Goal: Task Accomplishment & Management: Manage account settings

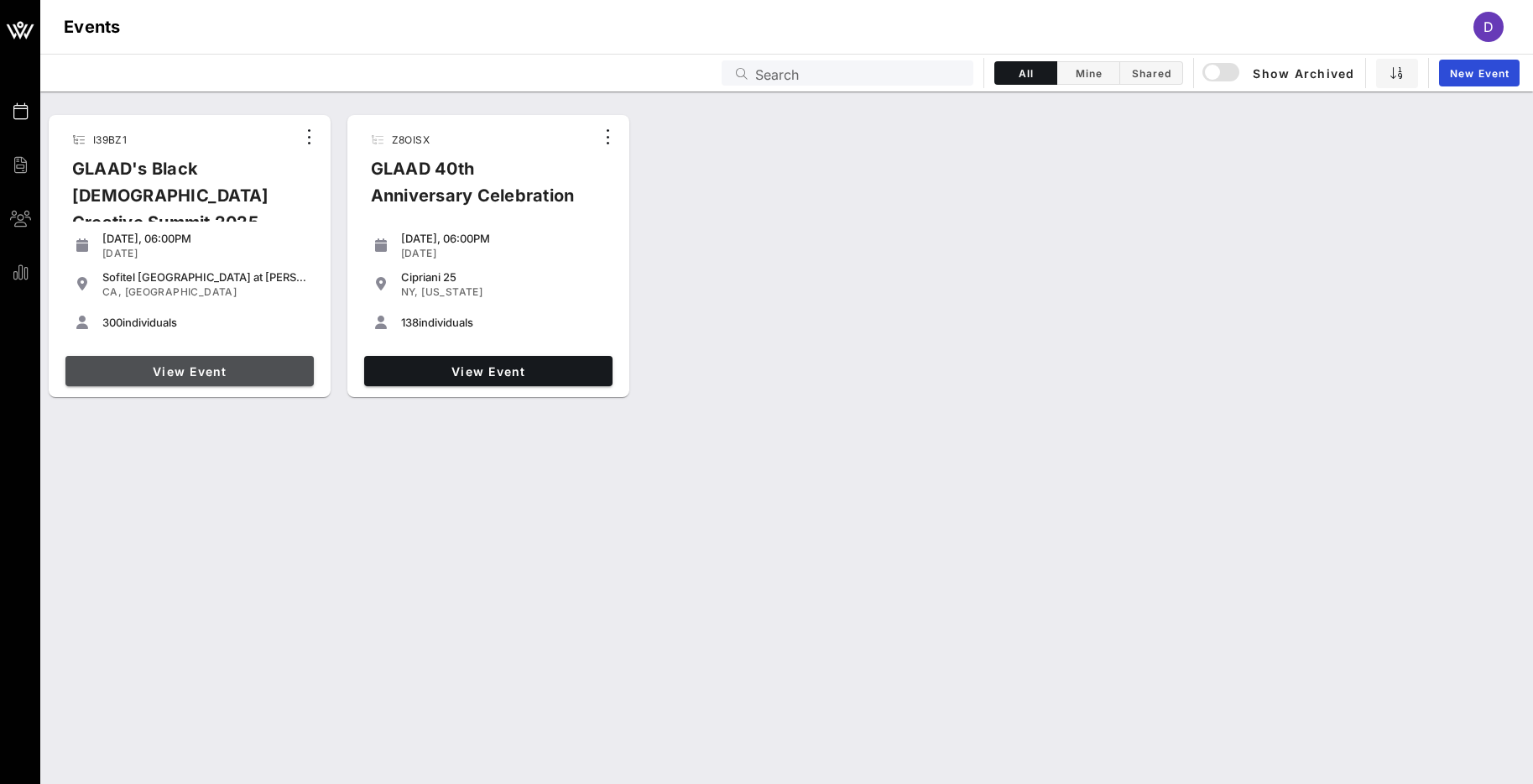
click at [193, 375] on span "View Event" at bounding box center [190, 371] width 235 height 14
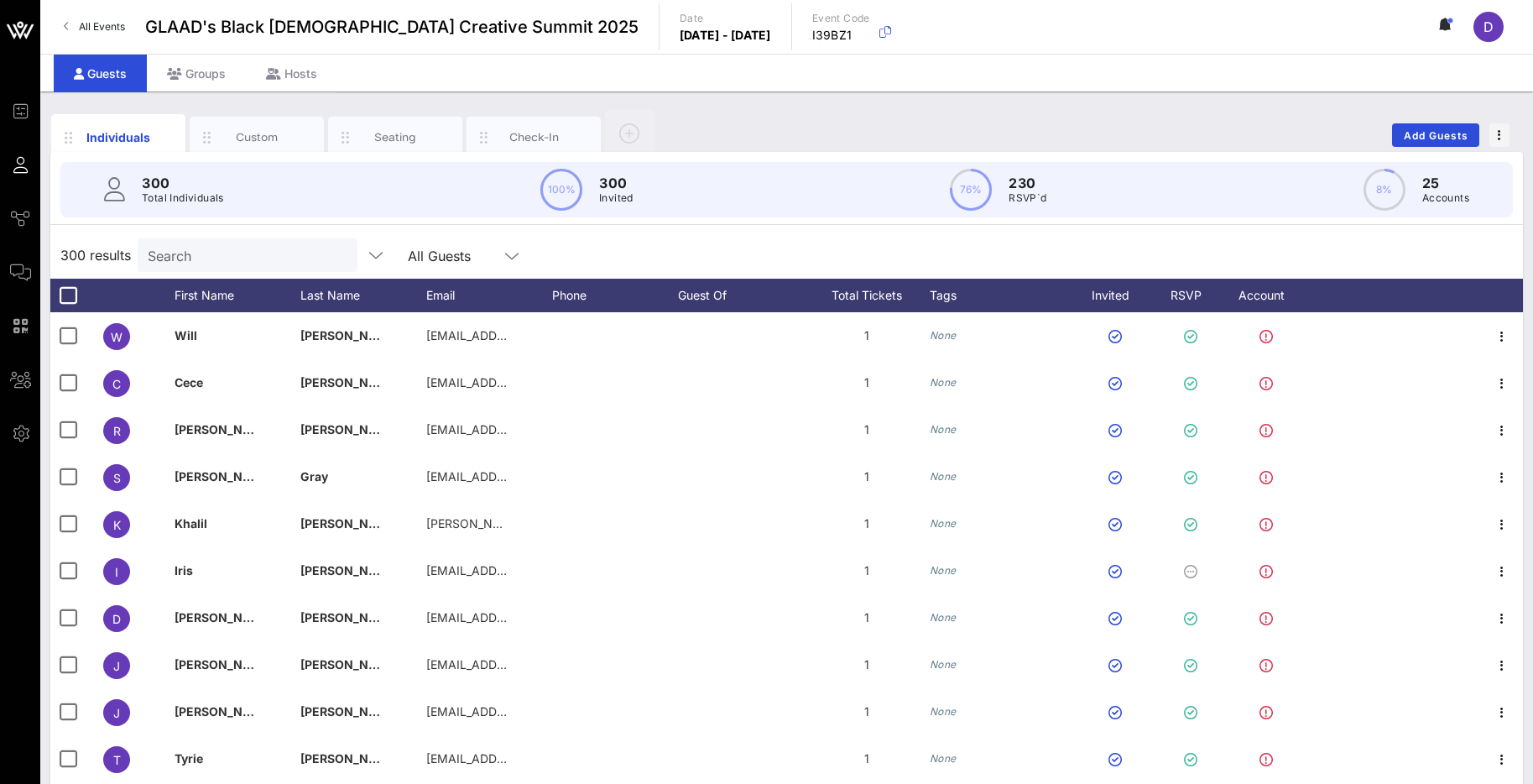
click at [179, 245] on input "Search" at bounding box center [246, 255] width 197 height 22
click at [222, 260] on input "text" at bounding box center [246, 255] width 197 height 22
paste input "[EMAIL_ADDRESS][DOMAIN_NAME]"
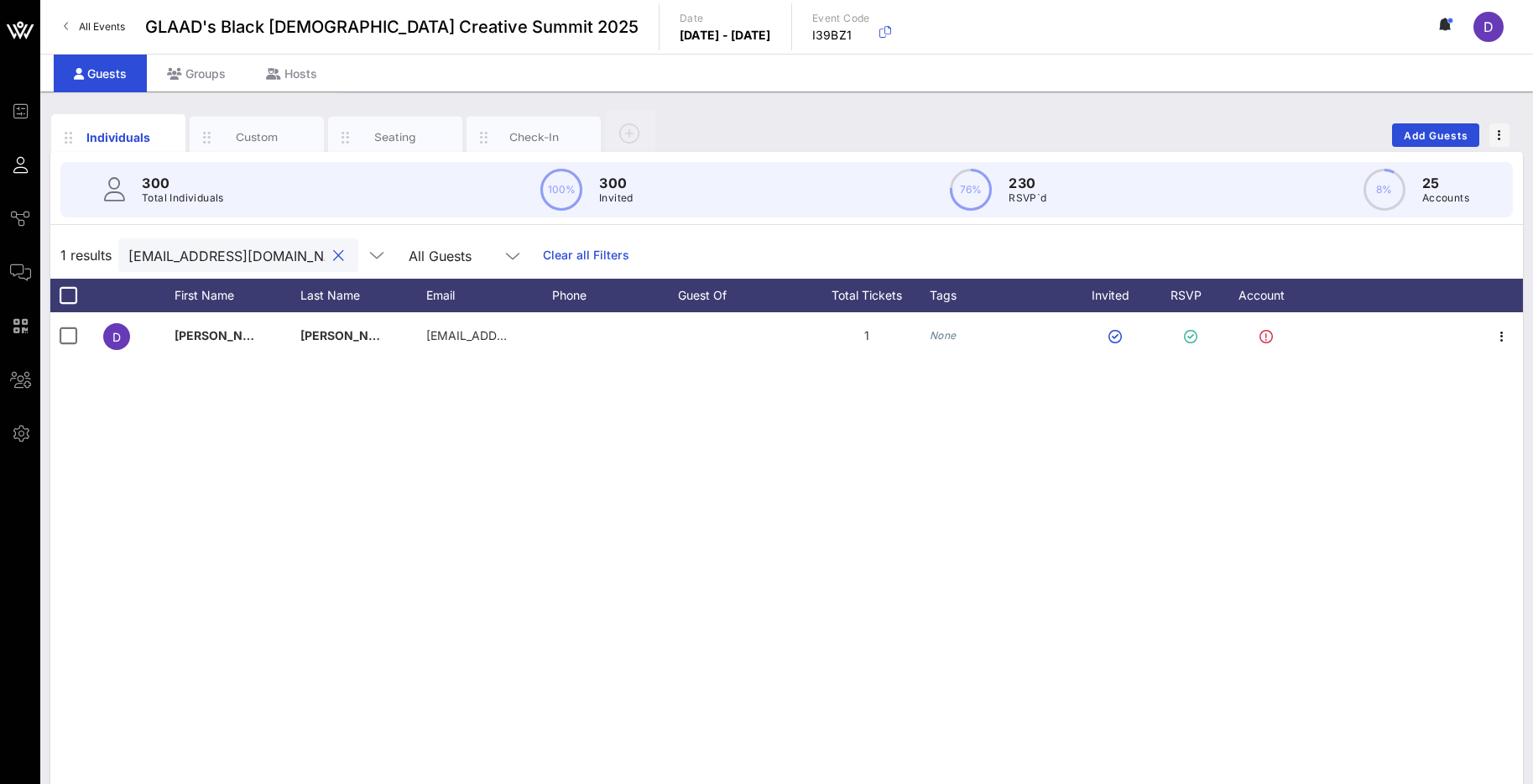
scroll to position [0, 46]
type input "[EMAIL_ADDRESS][DOMAIN_NAME]"
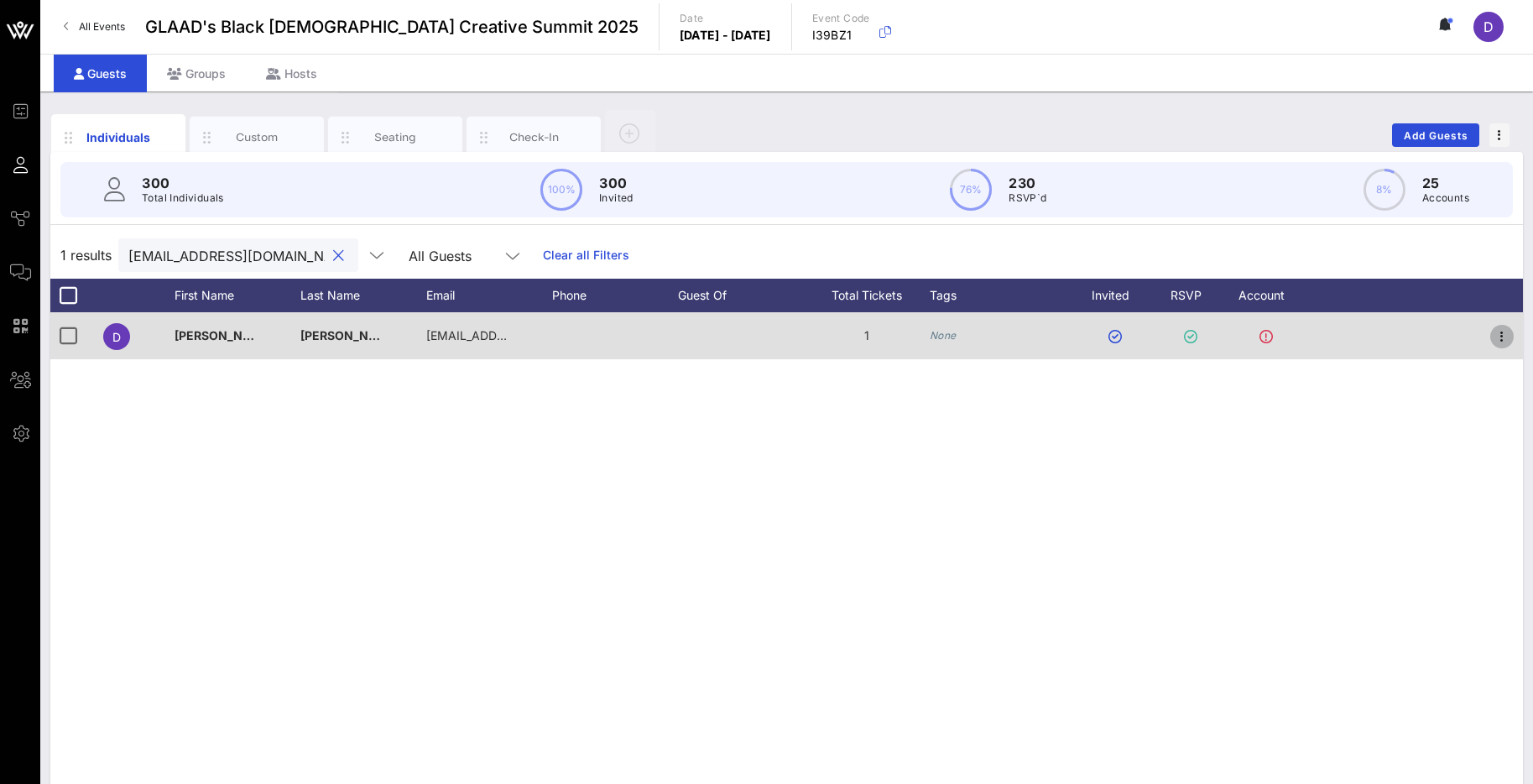
click at [1512, 336] on span "button" at bounding box center [1502, 337] width 24 height 20
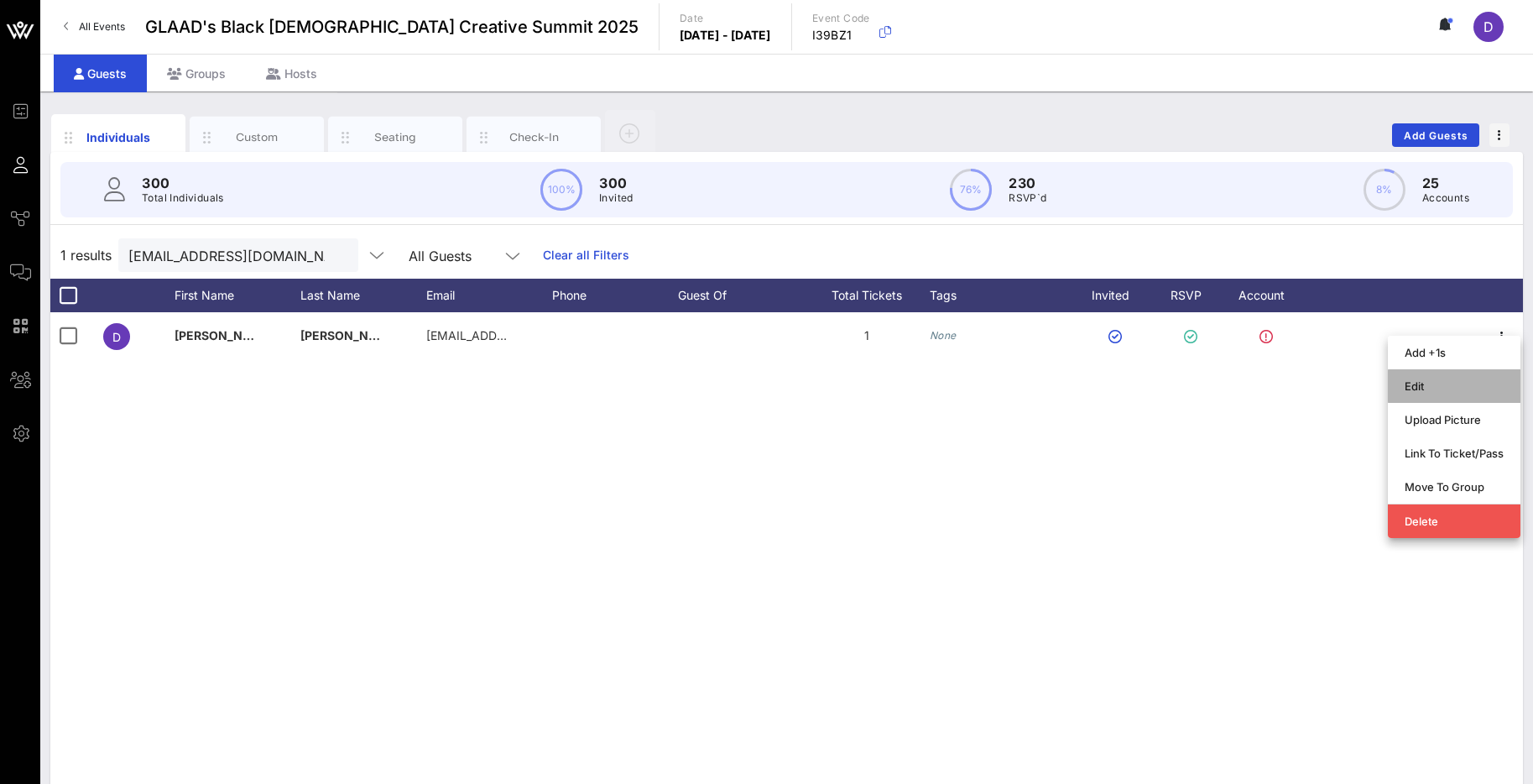
click at [1456, 387] on div "Edit" at bounding box center [1454, 386] width 99 height 14
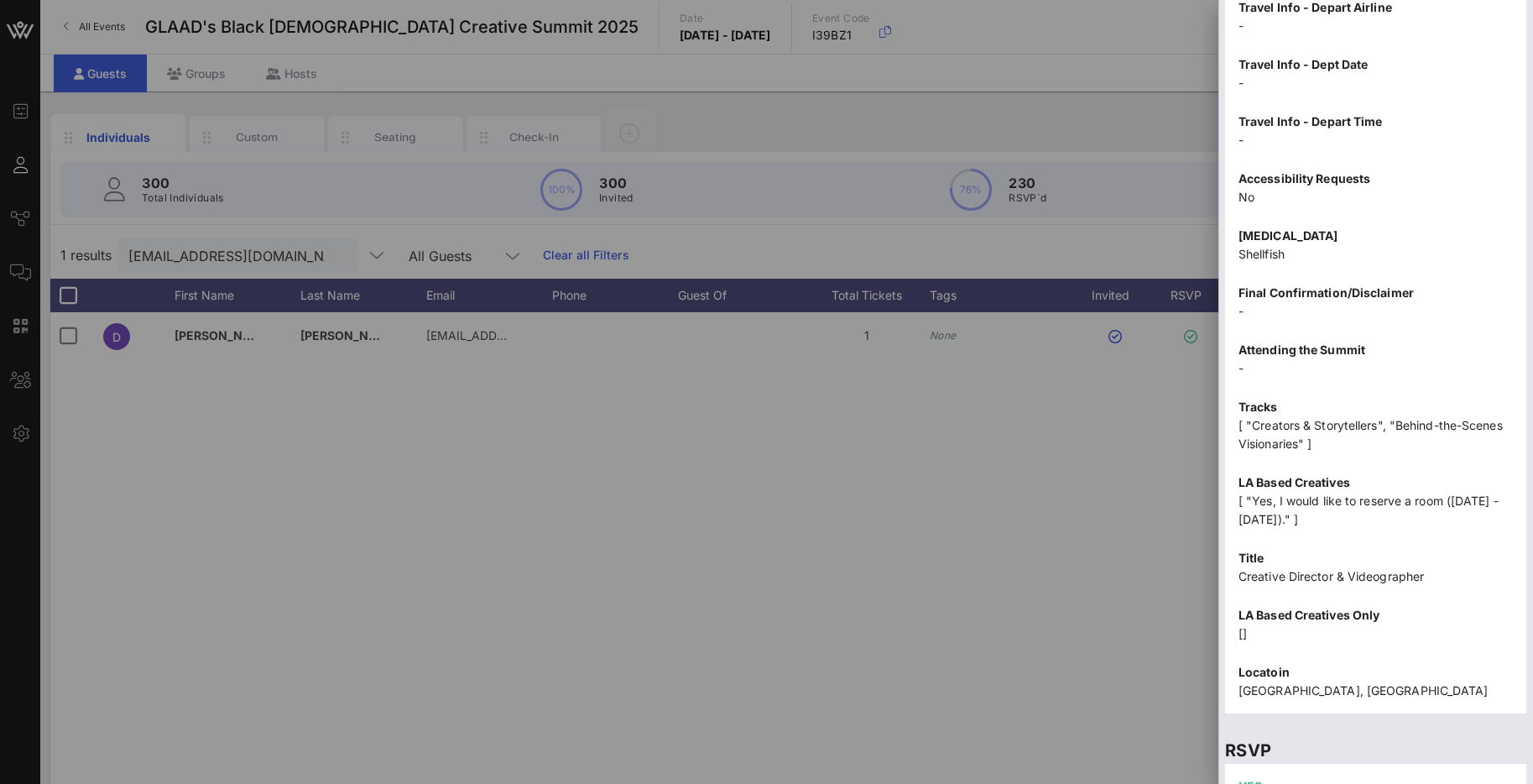
scroll to position [1282, 0]
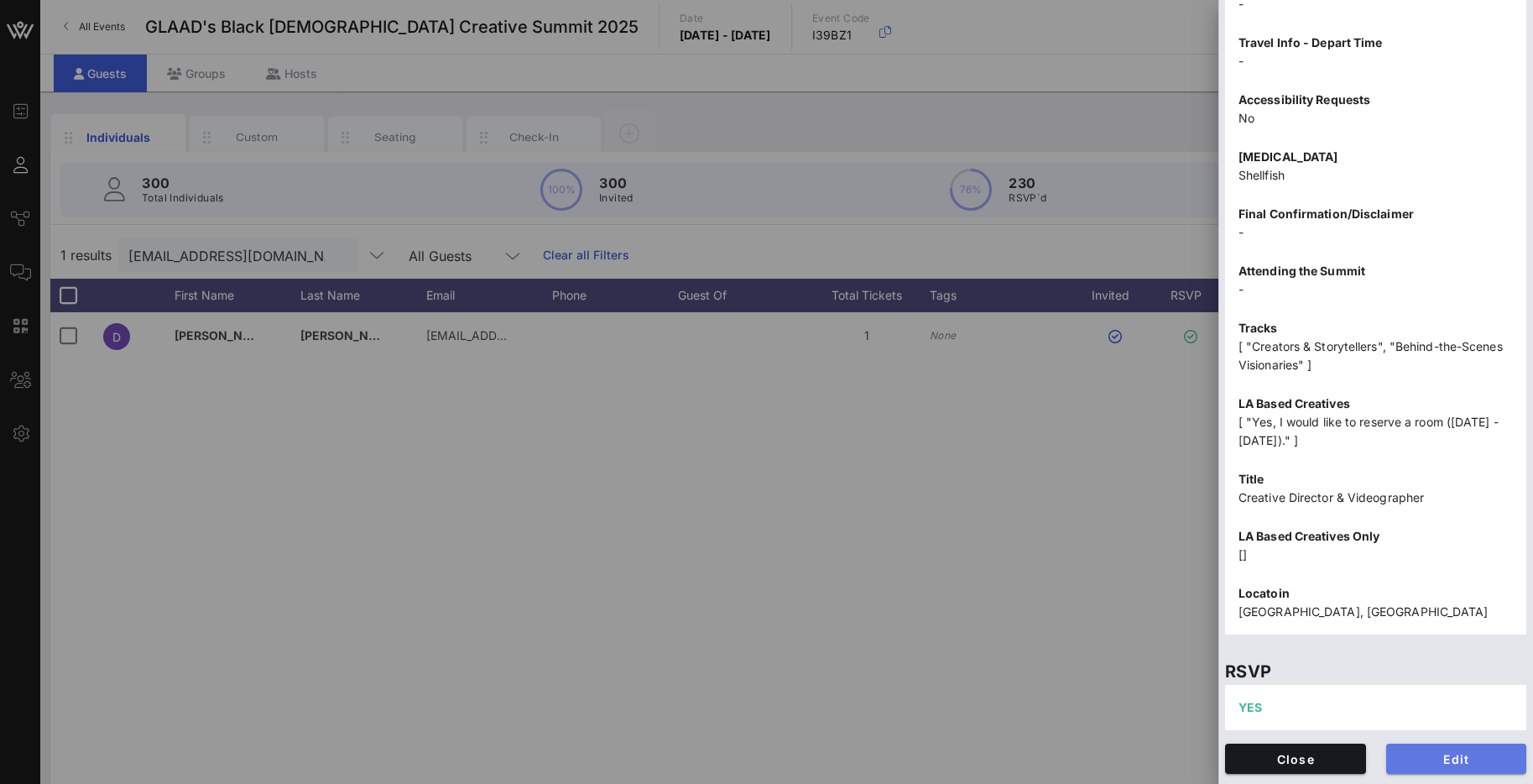
click at [1428, 758] on span "Edit" at bounding box center [1457, 758] width 115 height 14
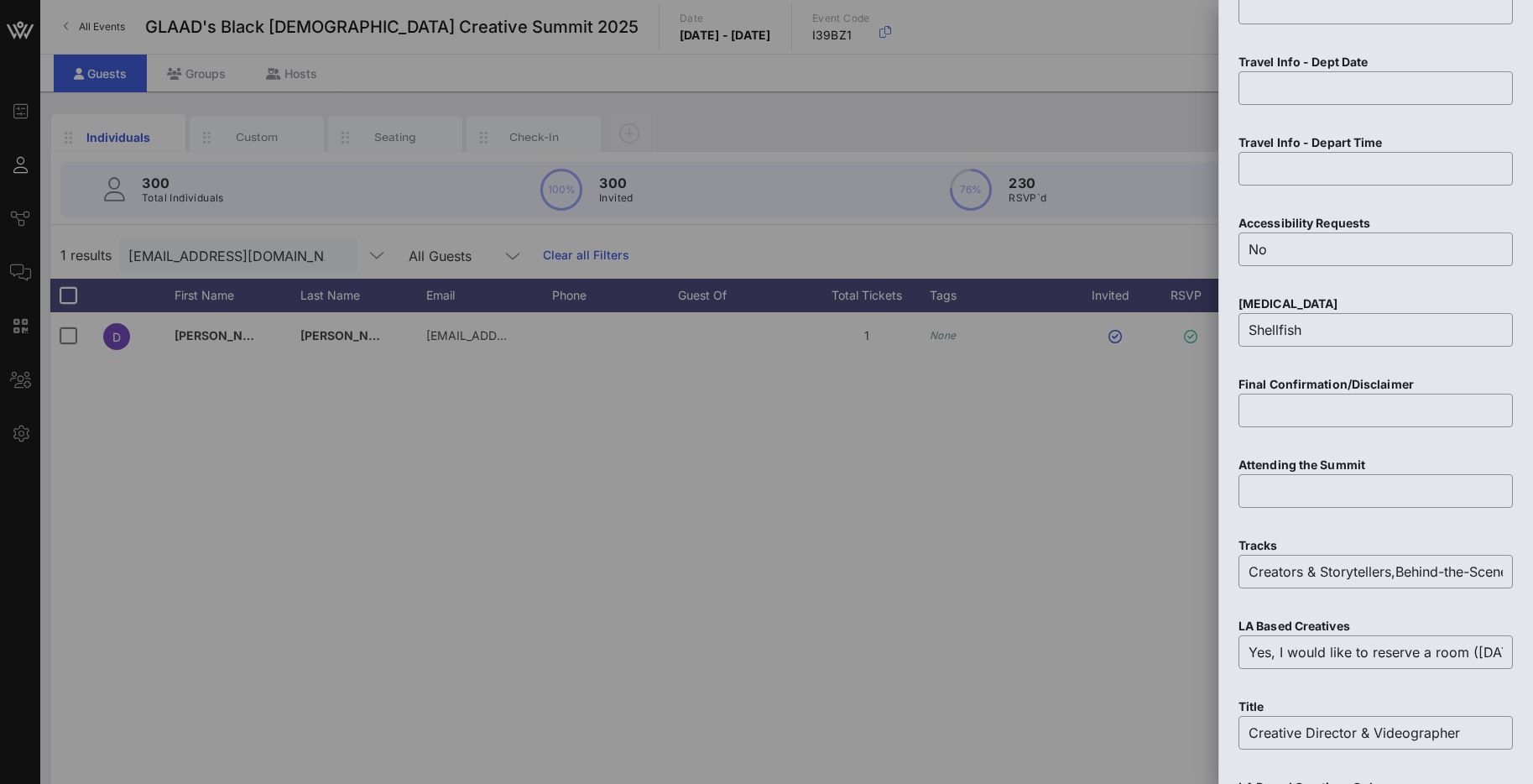
scroll to position [1941, 0]
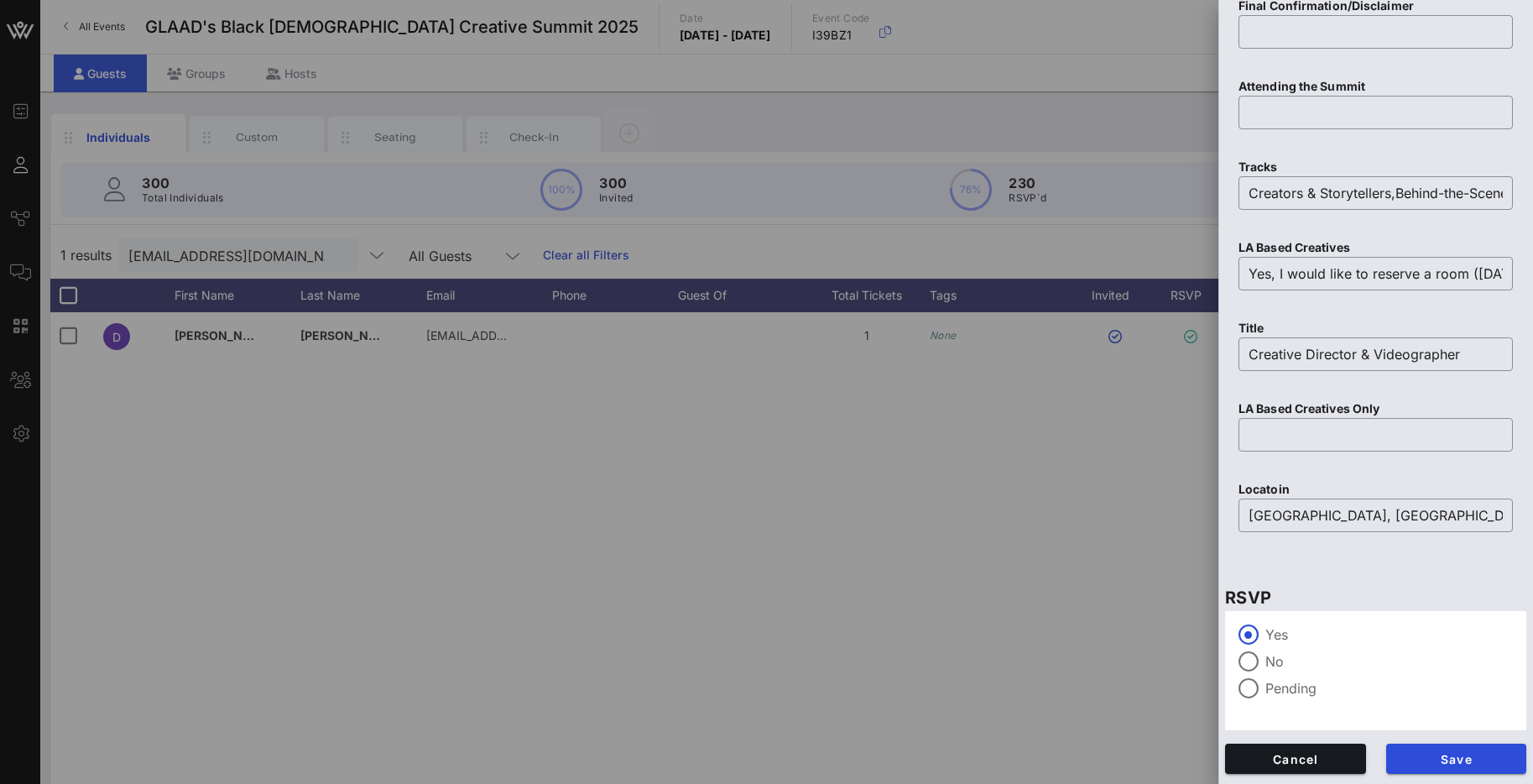
click at [1293, 690] on label "Pending" at bounding box center [1389, 687] width 248 height 17
click at [1430, 751] on span "Save" at bounding box center [1457, 758] width 115 height 14
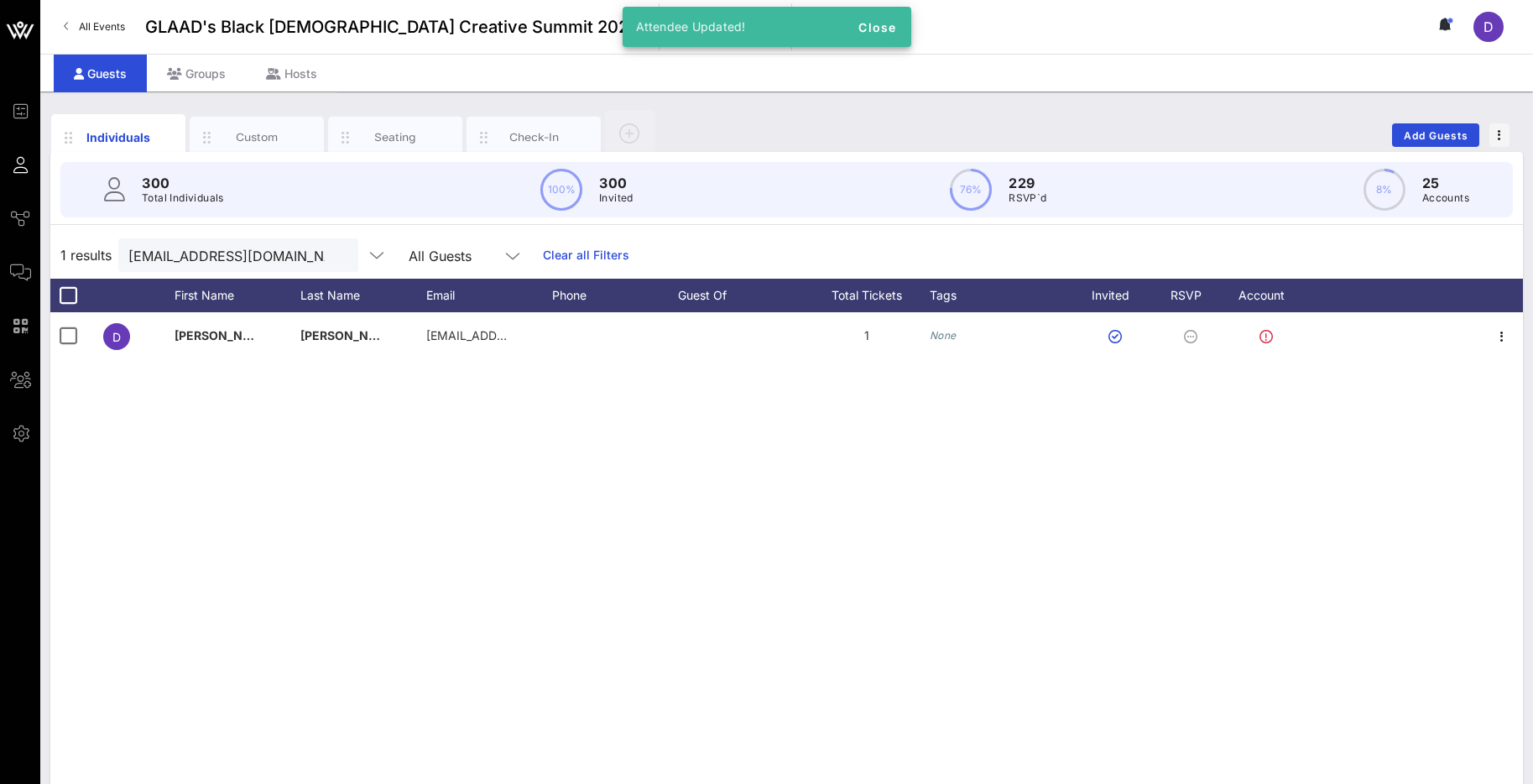
drag, startPoint x: 1304, startPoint y: 651, endPoint x: 1323, endPoint y: 645, distance: 19.9
click at [1304, 651] on div "D [PERSON_NAME] [EMAIL_ADDRESS][DOMAIN_NAME] 1 None" at bounding box center [786, 564] width 1473 height 504
click at [202, 248] on input "[EMAIL_ADDRESS][DOMAIN_NAME]" at bounding box center [226, 255] width 197 height 22
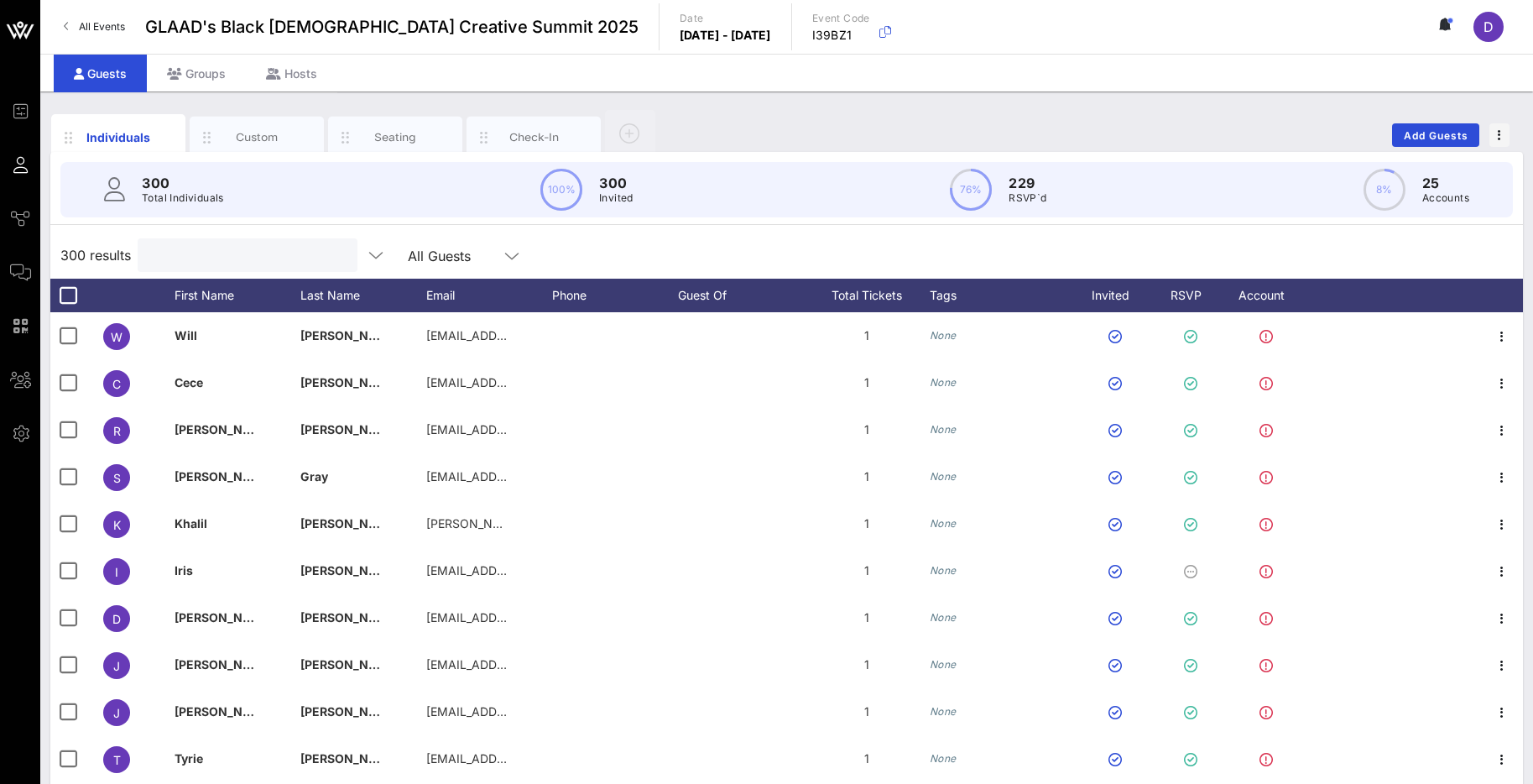
click at [986, 193] on circle at bounding box center [972, 190] width 40 height 39
click at [217, 252] on input "Search" at bounding box center [246, 255] width 197 height 22
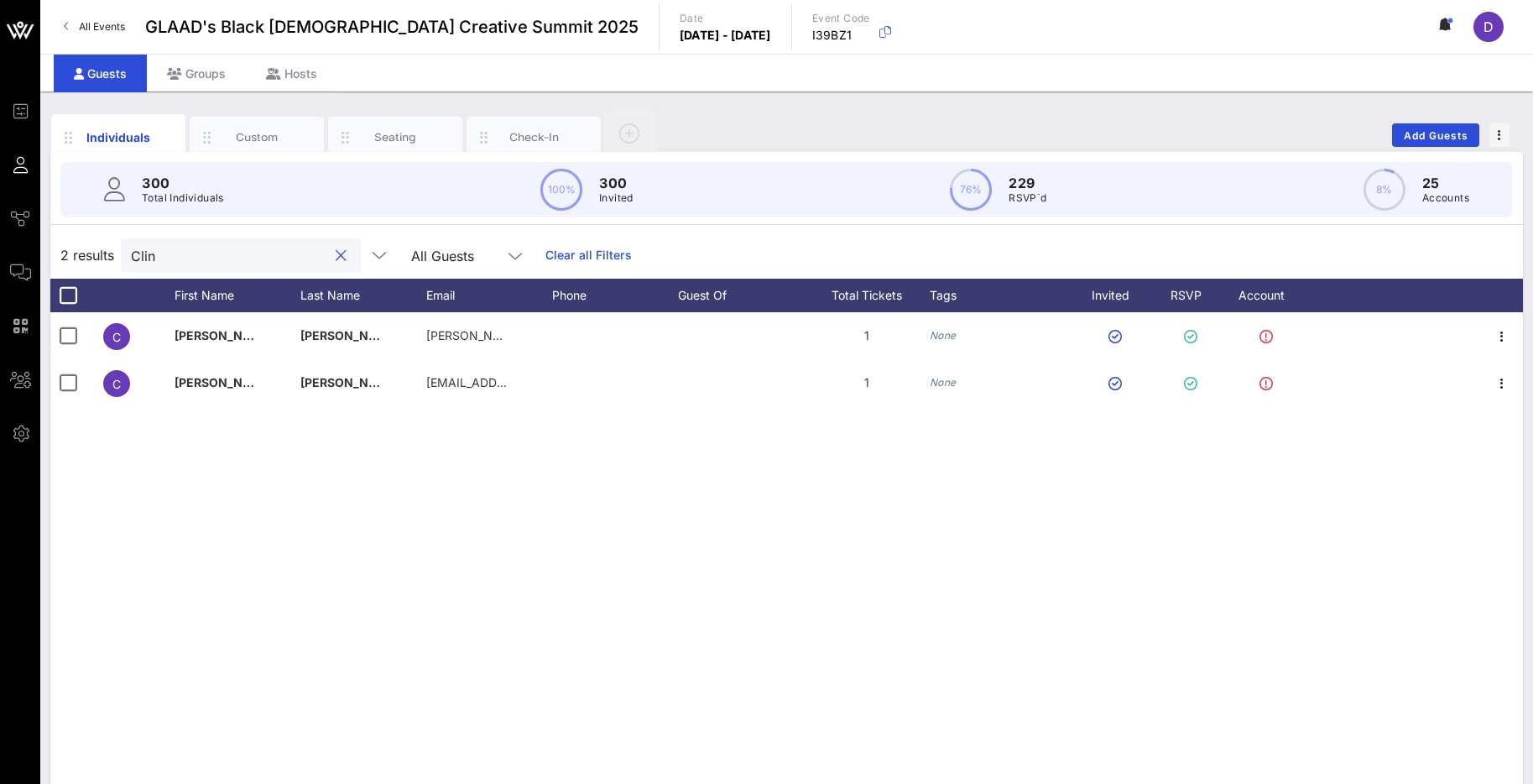
type input "Clin"
click at [916, 245] on div "2 results Clin All Guests Clear all Filters" at bounding box center [786, 256] width 1473 height 47
click at [187, 265] on input "Clin" at bounding box center [229, 255] width 197 height 22
click at [336, 253] on button "clear icon" at bounding box center [341, 256] width 11 height 17
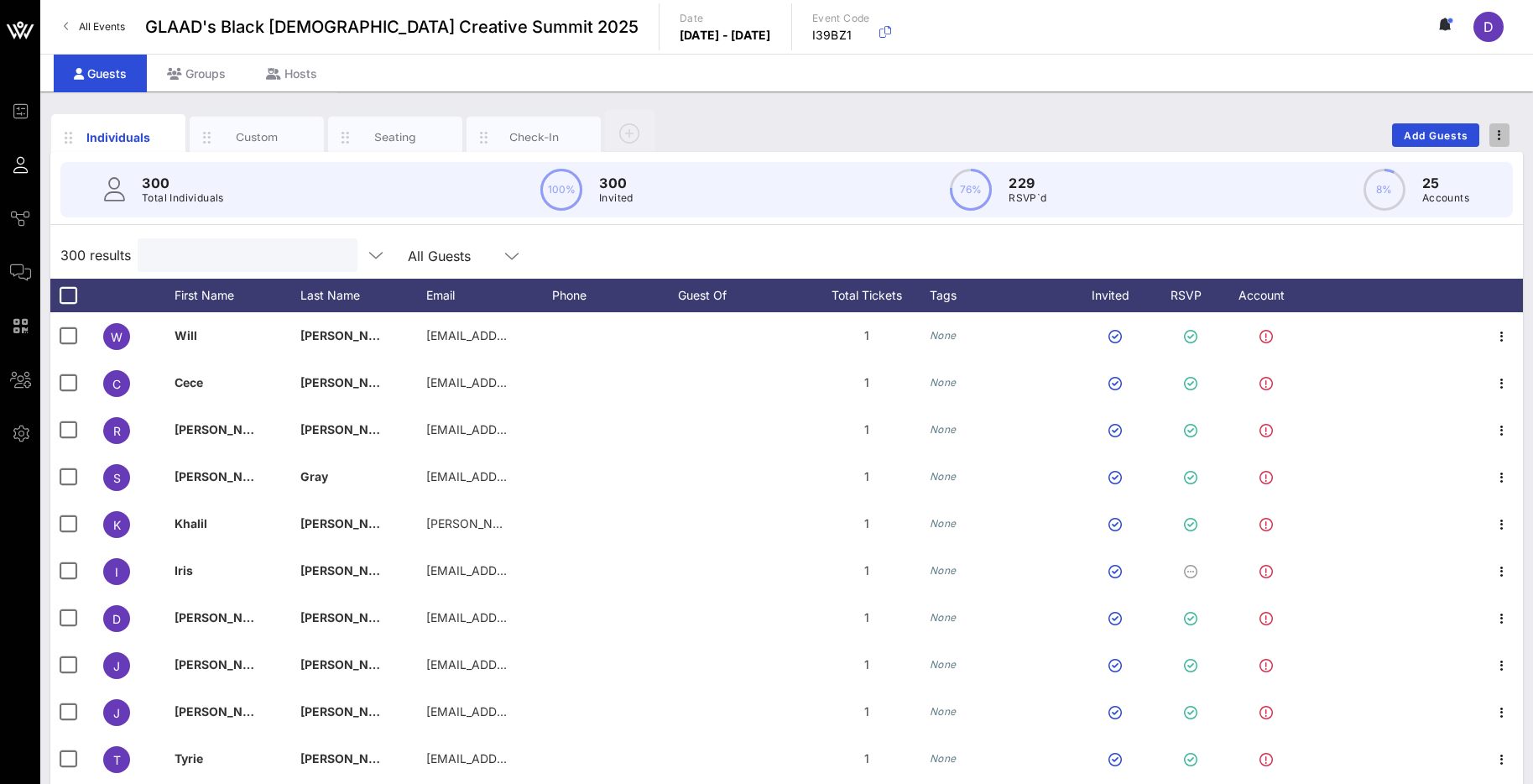
click at [1494, 131] on span "button" at bounding box center [1499, 135] width 20 height 12
click at [1495, 159] on div "Export To CSV" at bounding box center [1469, 164] width 81 height 14
click at [218, 259] on input "text" at bounding box center [246, 255] width 197 height 22
paste input "[EMAIL_ADDRESS][DOMAIN_NAME]"
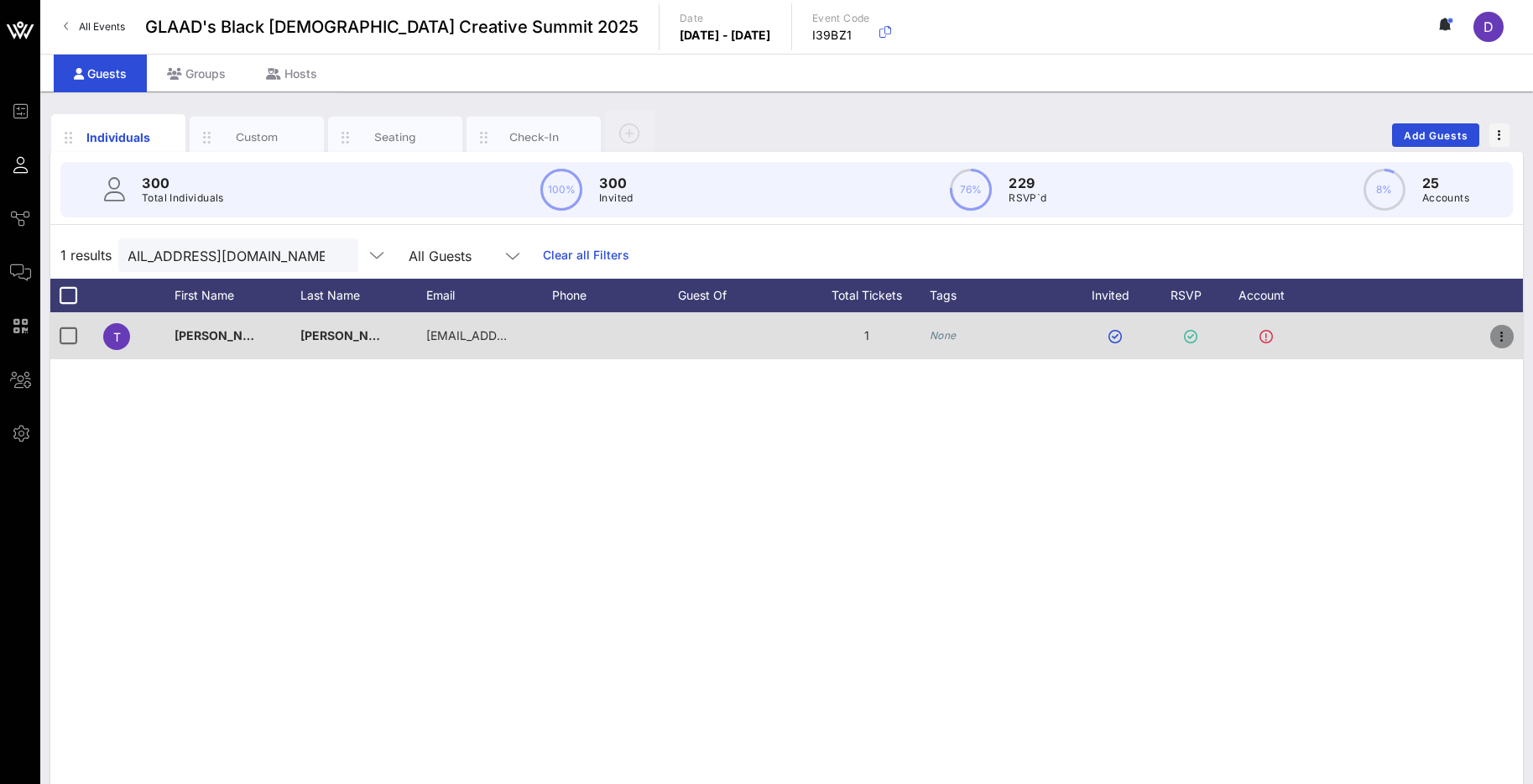
scroll to position [0, 0]
click at [1501, 328] on icon "button" at bounding box center [1502, 337] width 20 height 20
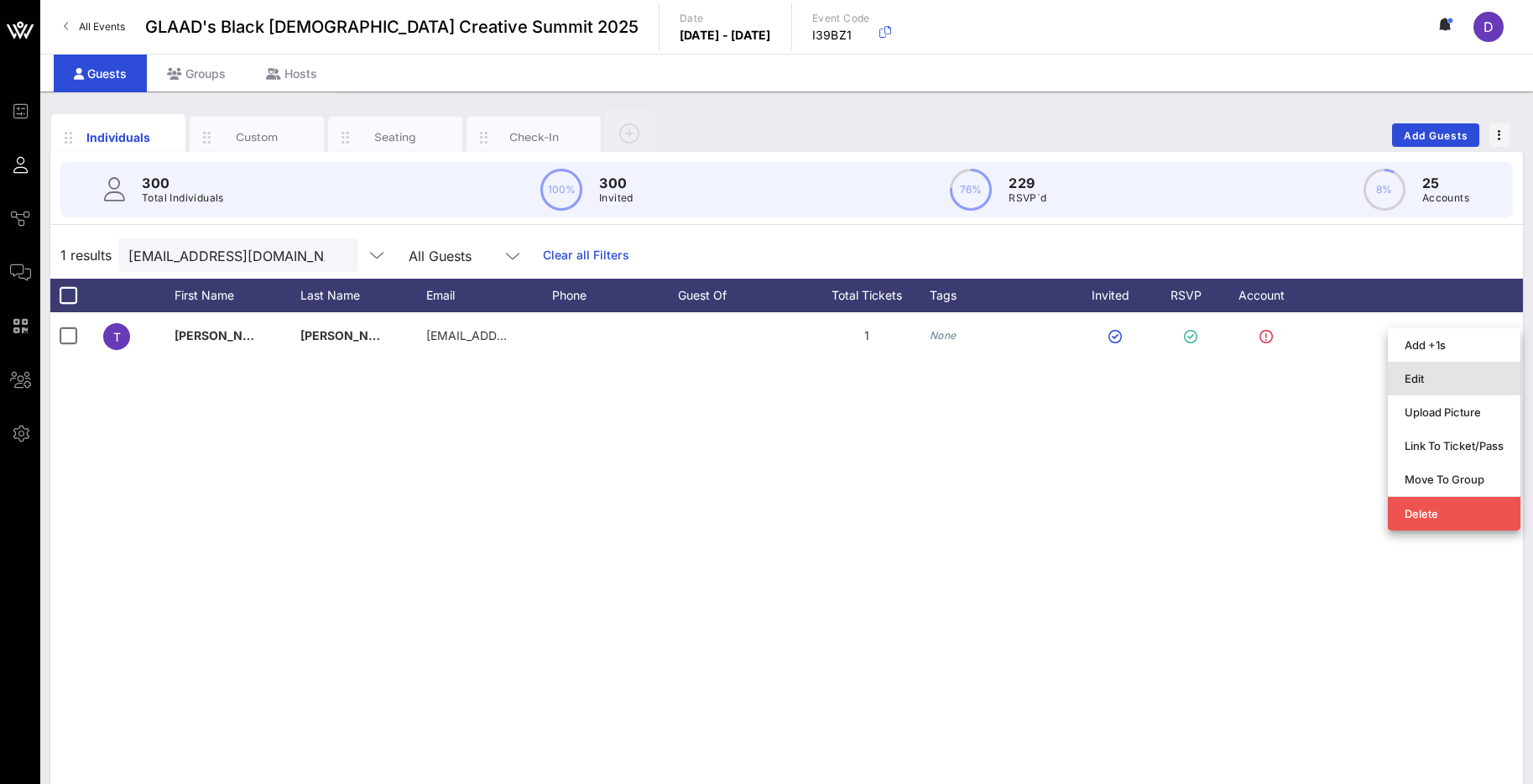
click at [1479, 385] on div "Edit" at bounding box center [1454, 378] width 99 height 27
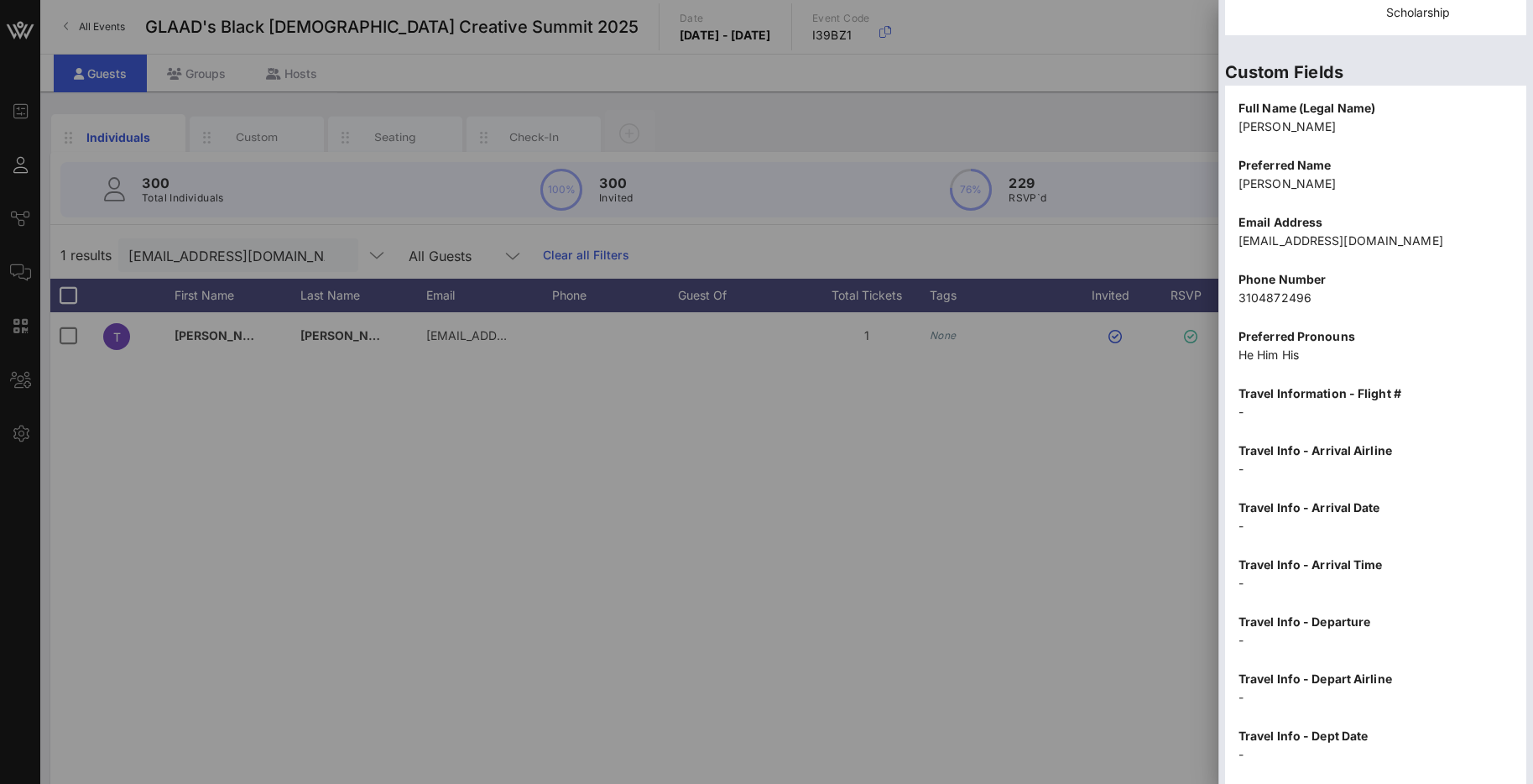
scroll to position [1355, 0]
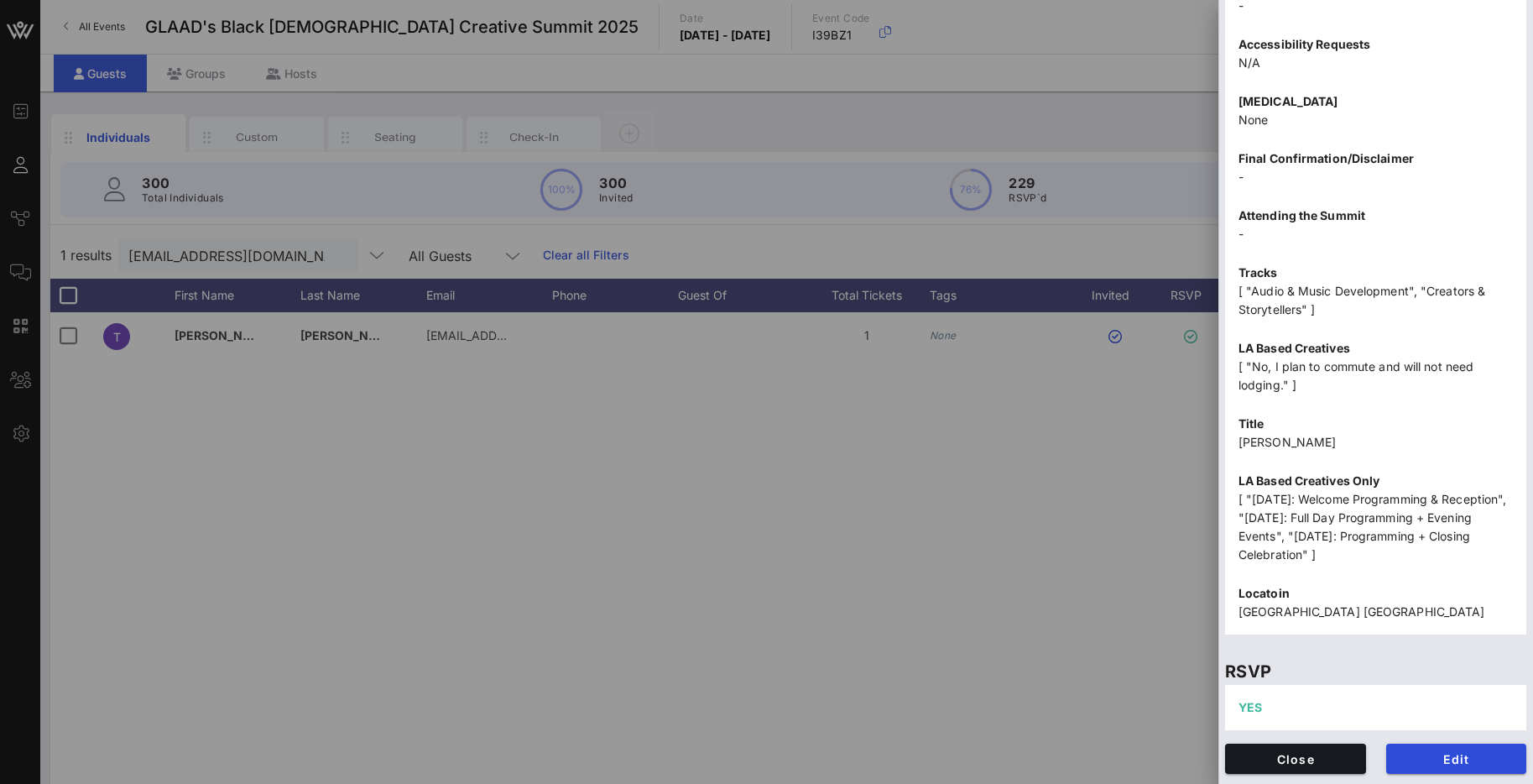
click at [1470, 777] on div "Edit" at bounding box center [1457, 758] width 161 height 50
click at [1459, 762] on span "Edit" at bounding box center [1457, 758] width 115 height 14
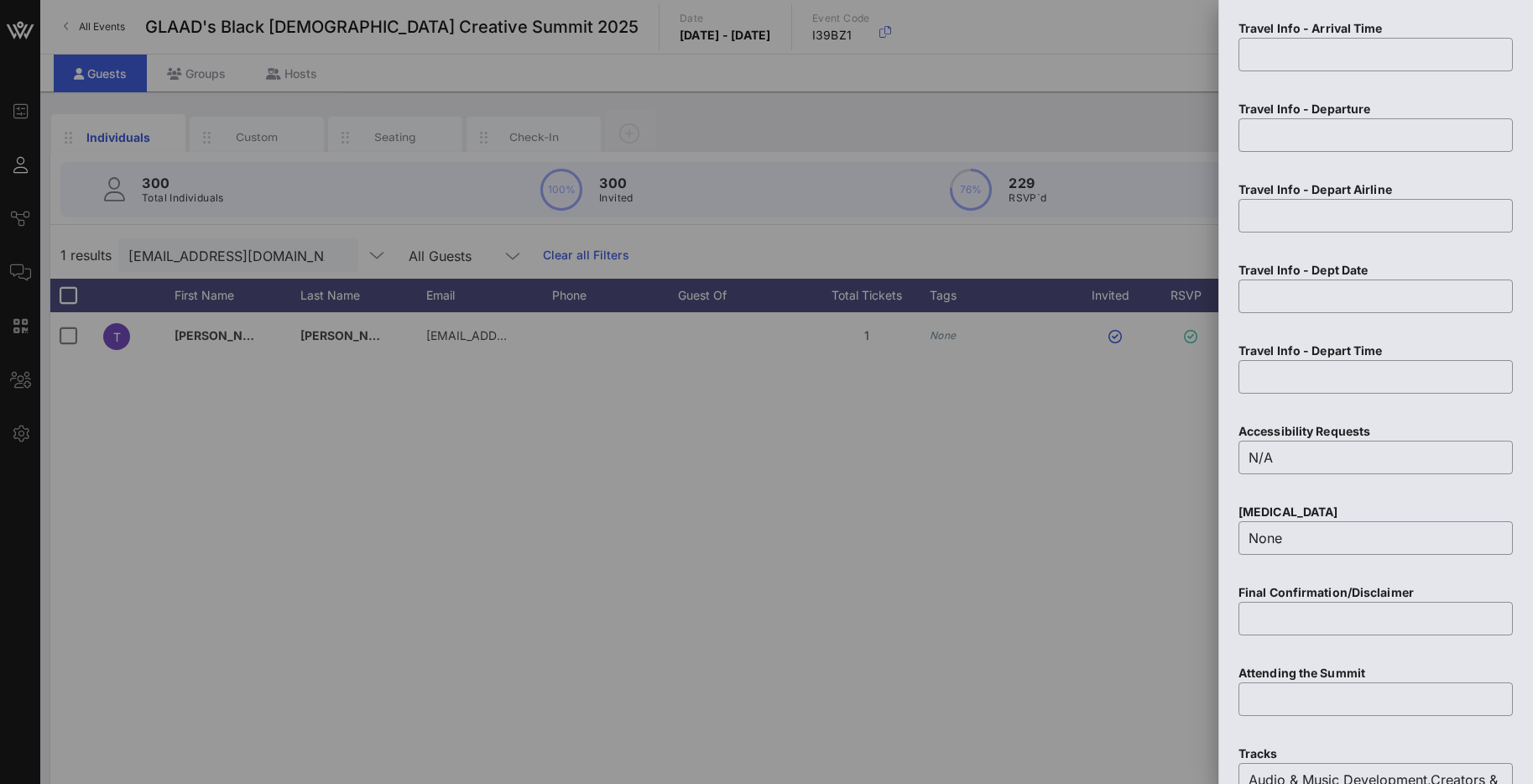
scroll to position [1941, 0]
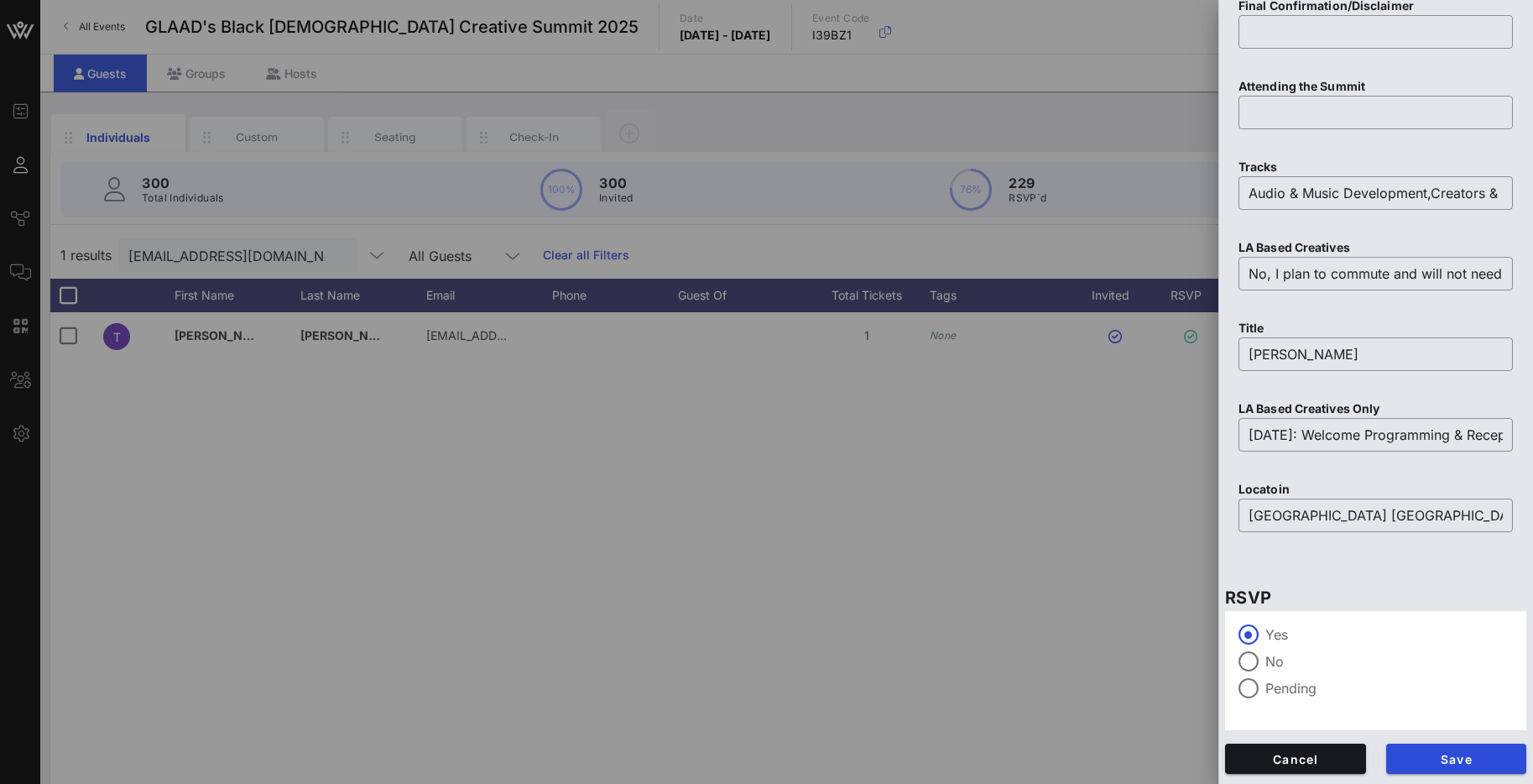
click at [1299, 684] on label "Pending" at bounding box center [1389, 687] width 248 height 17
click at [1461, 751] on span "Save" at bounding box center [1457, 758] width 115 height 14
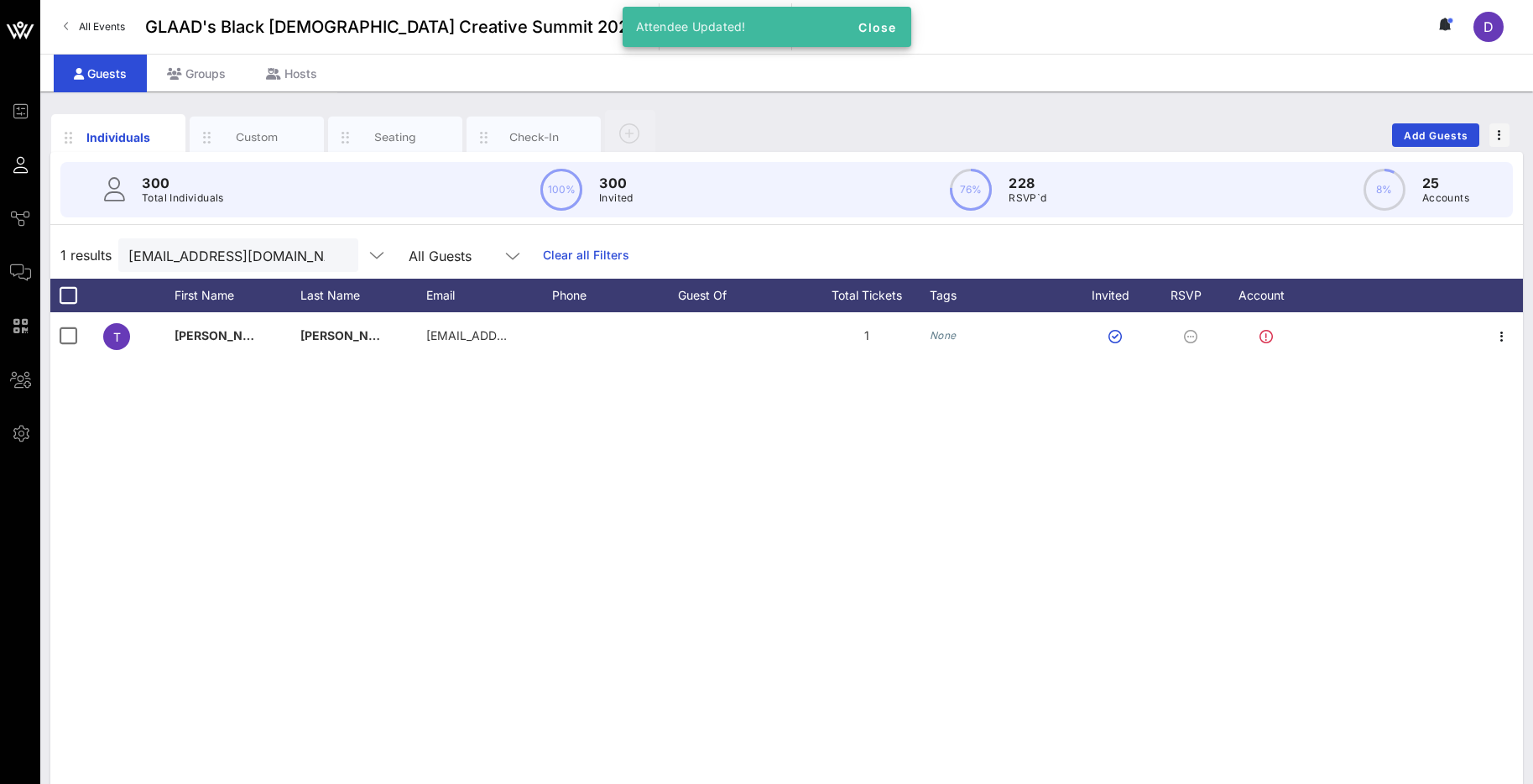
click at [1339, 632] on div "T [PERSON_NAME] [EMAIL_ADDRESS][DOMAIN_NAME] 1 None" at bounding box center [786, 564] width 1473 height 504
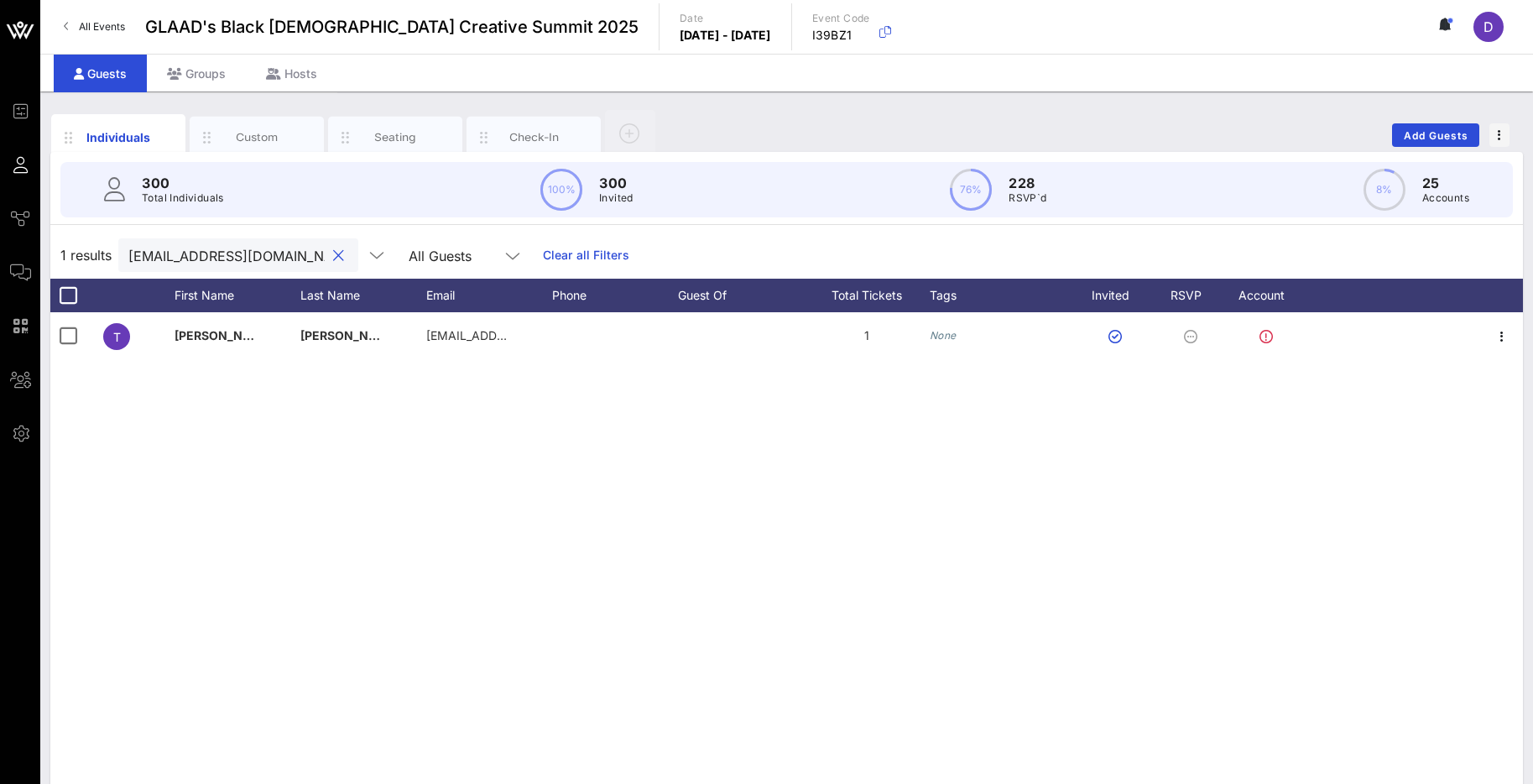
click at [201, 257] on input "[EMAIL_ADDRESS][DOMAIN_NAME]" at bounding box center [226, 255] width 197 height 22
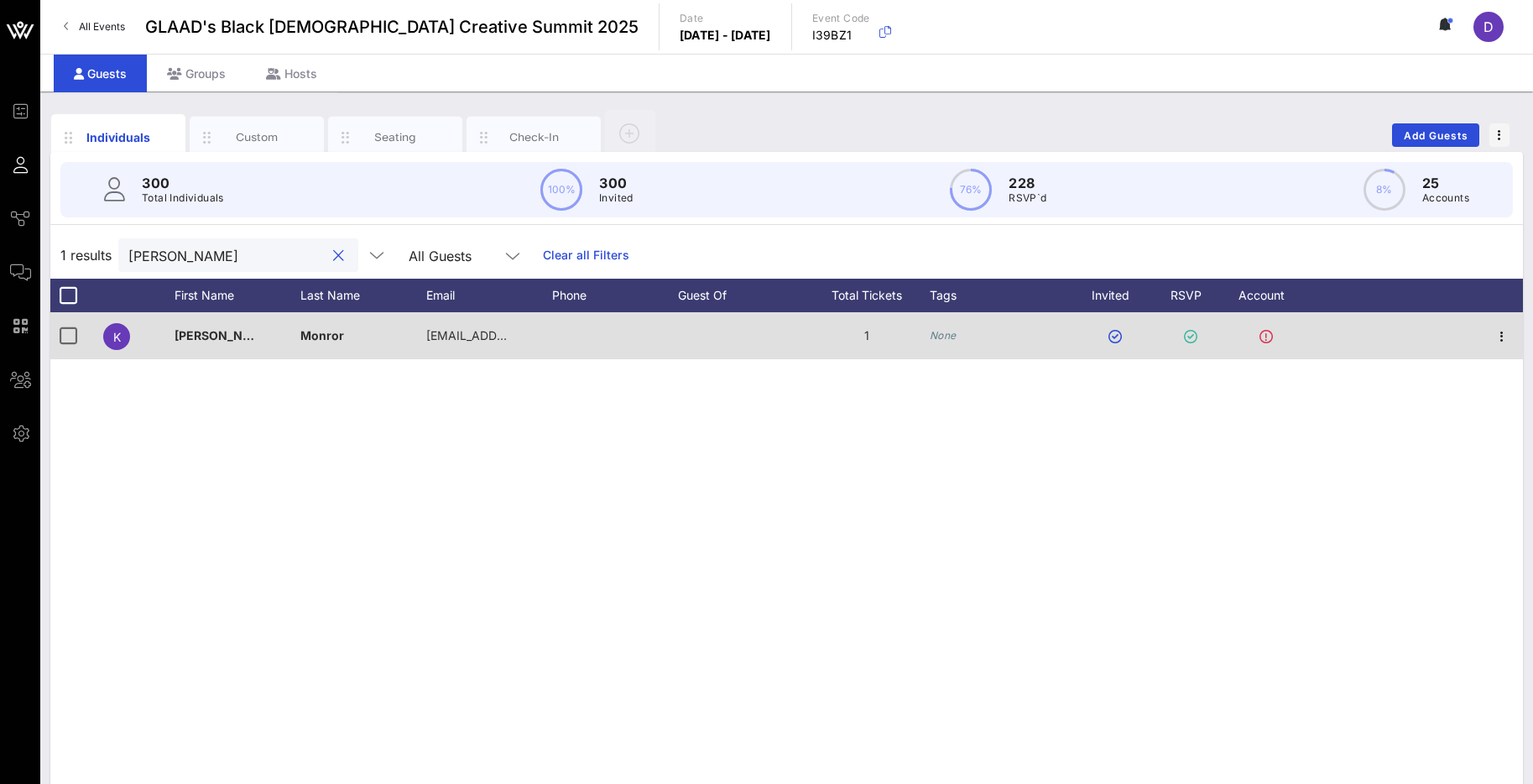
type input "[PERSON_NAME]"
click at [327, 343] on div "Monror" at bounding box center [322, 336] width 43 height 47
click at [327, 343] on input "Monror" at bounding box center [412, 339] width 197 height 27
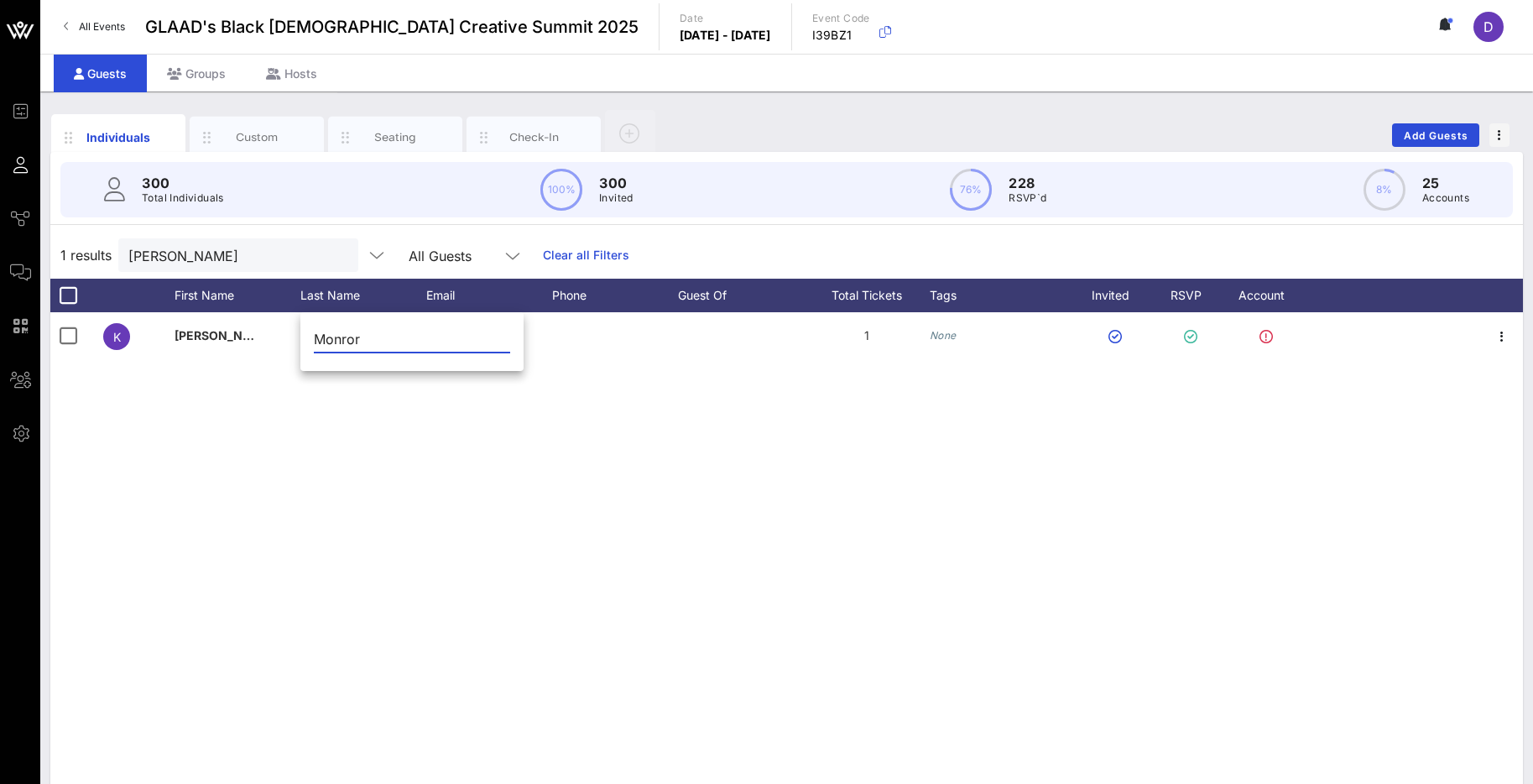
click at [364, 344] on input "Monror" at bounding box center [412, 339] width 197 height 27
type input "Monroe"
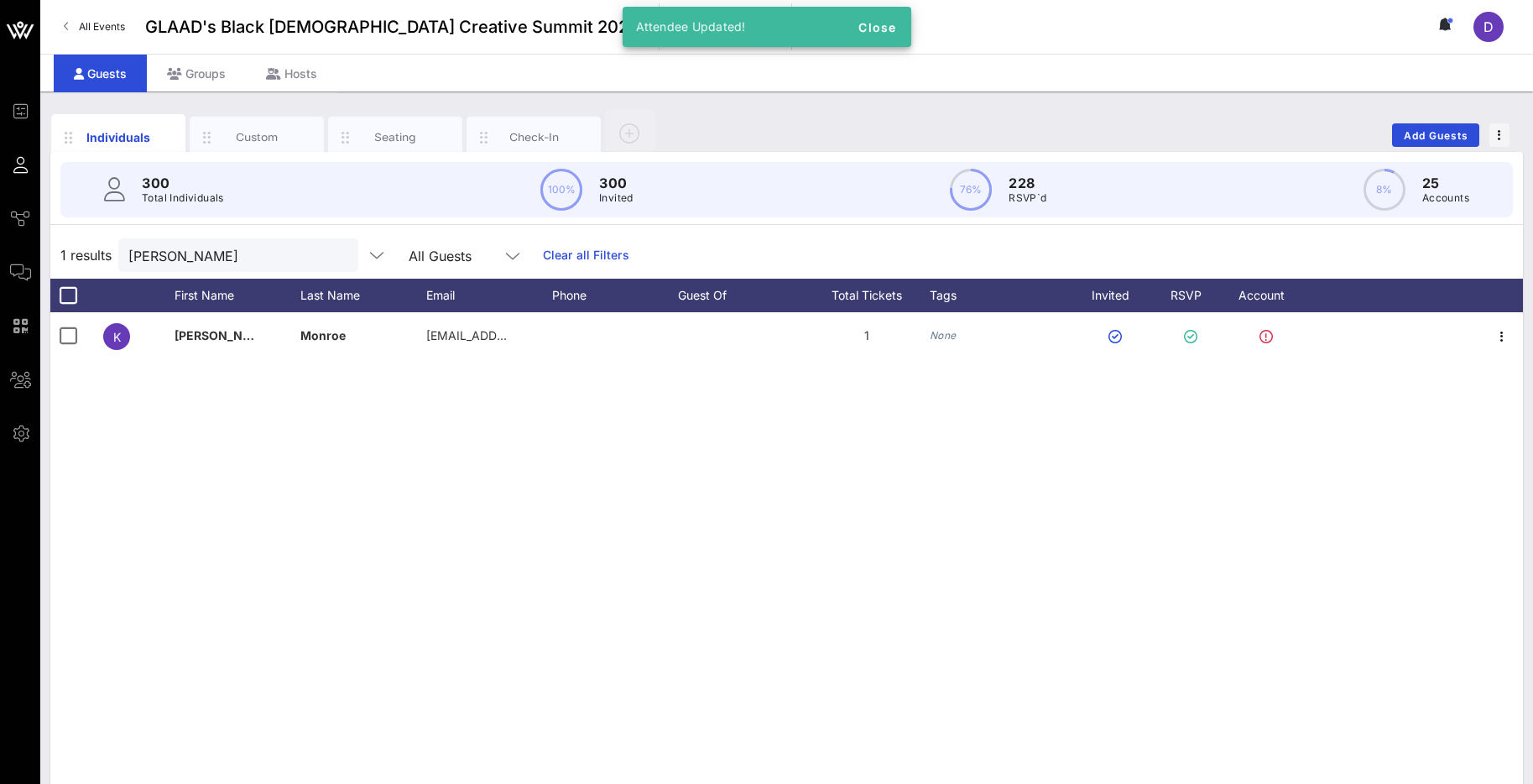
click at [363, 441] on div "K [PERSON_NAME] [EMAIL_ADDRESS][DOMAIN_NAME] 1 None" at bounding box center [786, 564] width 1473 height 504
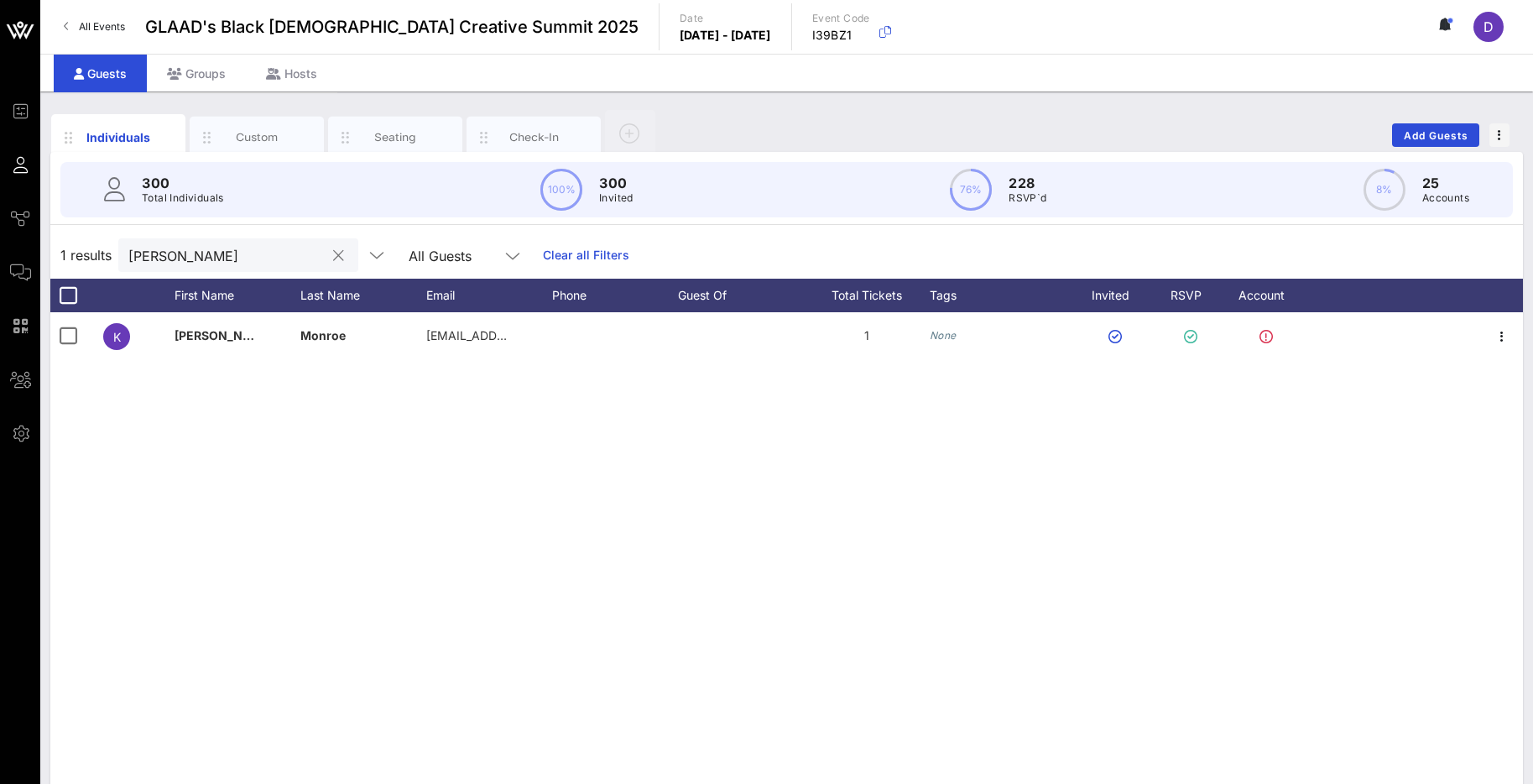
click at [257, 240] on div "[PERSON_NAME]" at bounding box center [226, 255] width 197 height 34
click at [254, 254] on input "[PERSON_NAME]" at bounding box center [226, 255] width 197 height 22
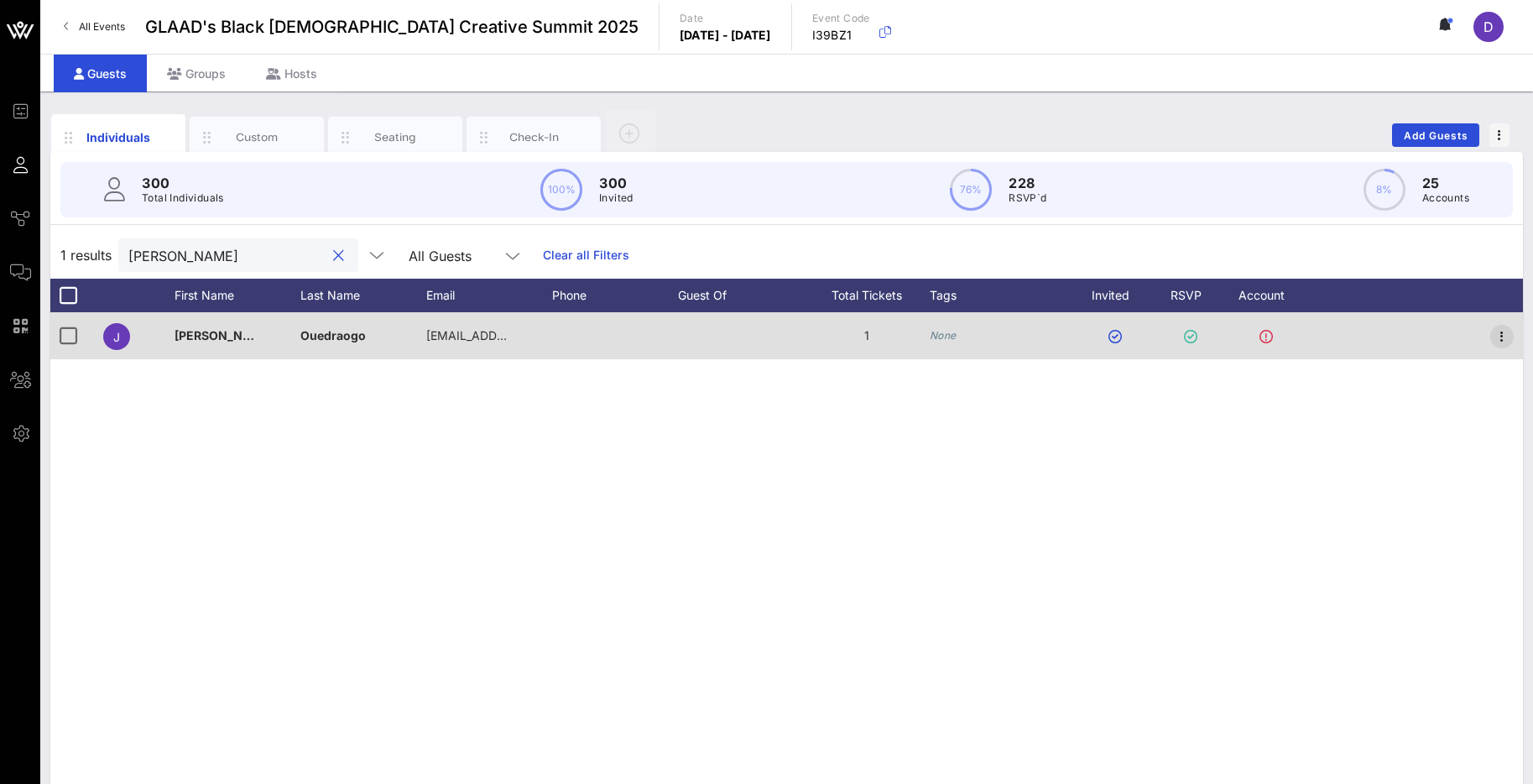
type input "[PERSON_NAME]"
click at [1505, 339] on icon "button" at bounding box center [1502, 337] width 20 height 20
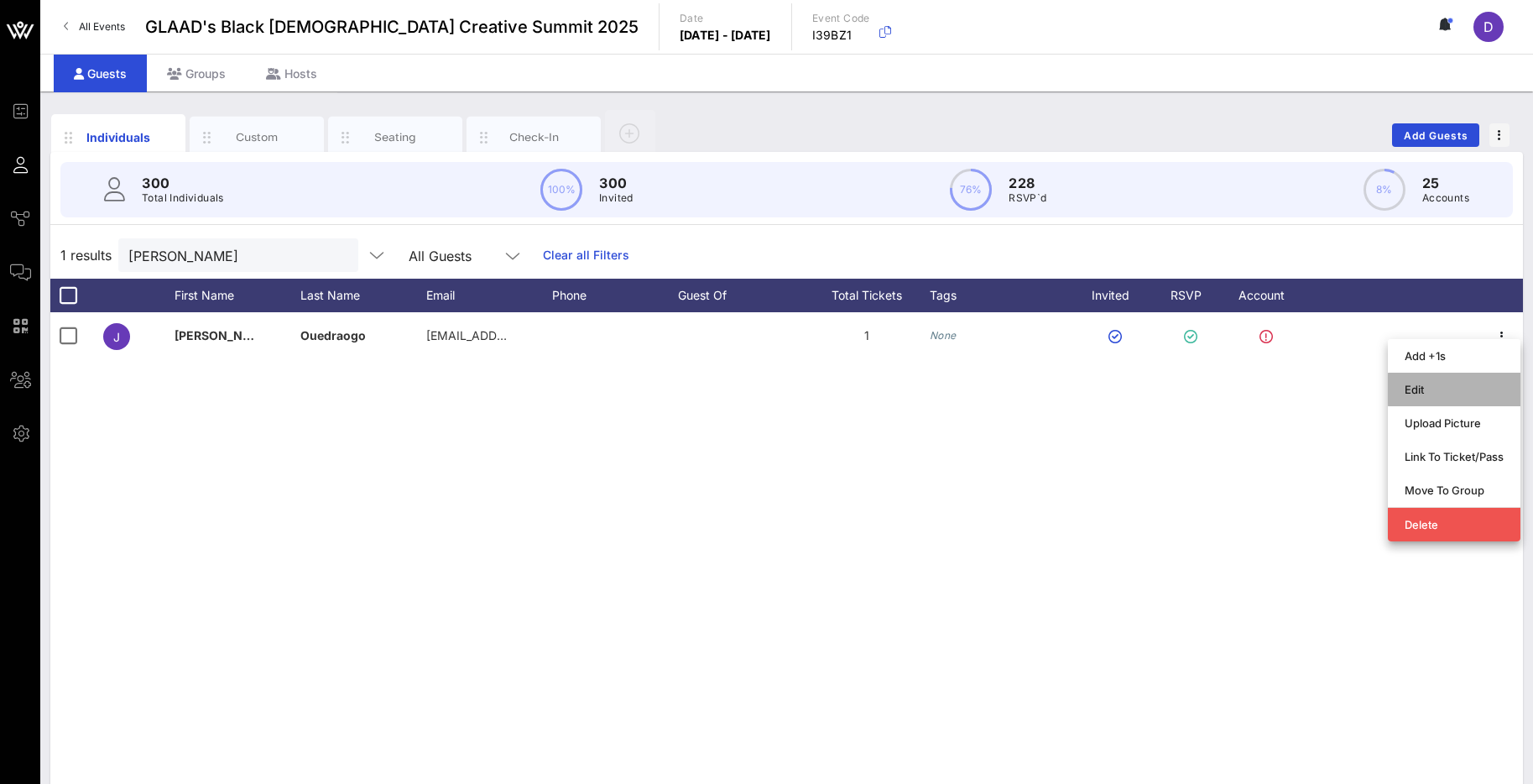
click at [1468, 391] on div "Edit" at bounding box center [1454, 389] width 99 height 14
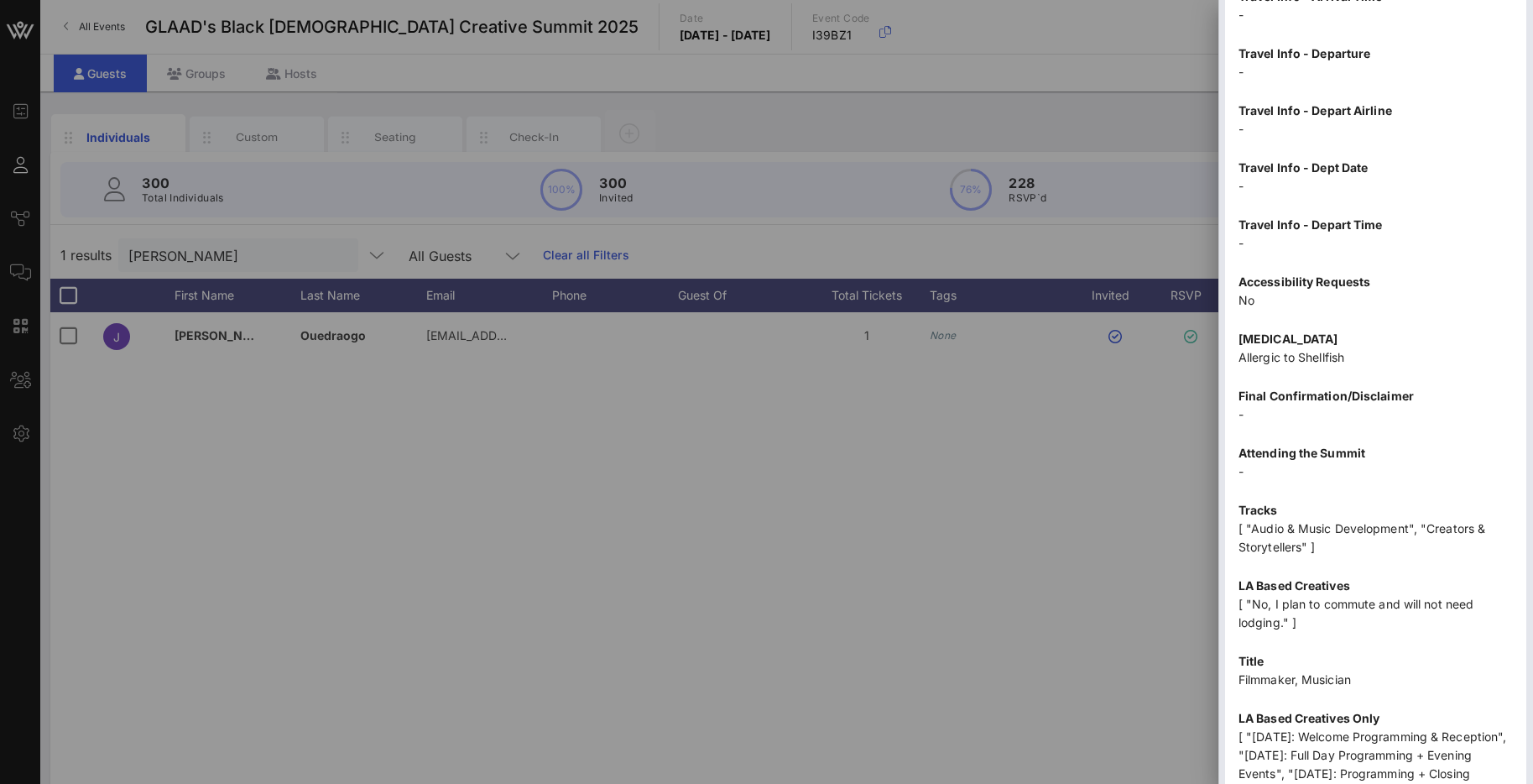
scroll to position [1355, 0]
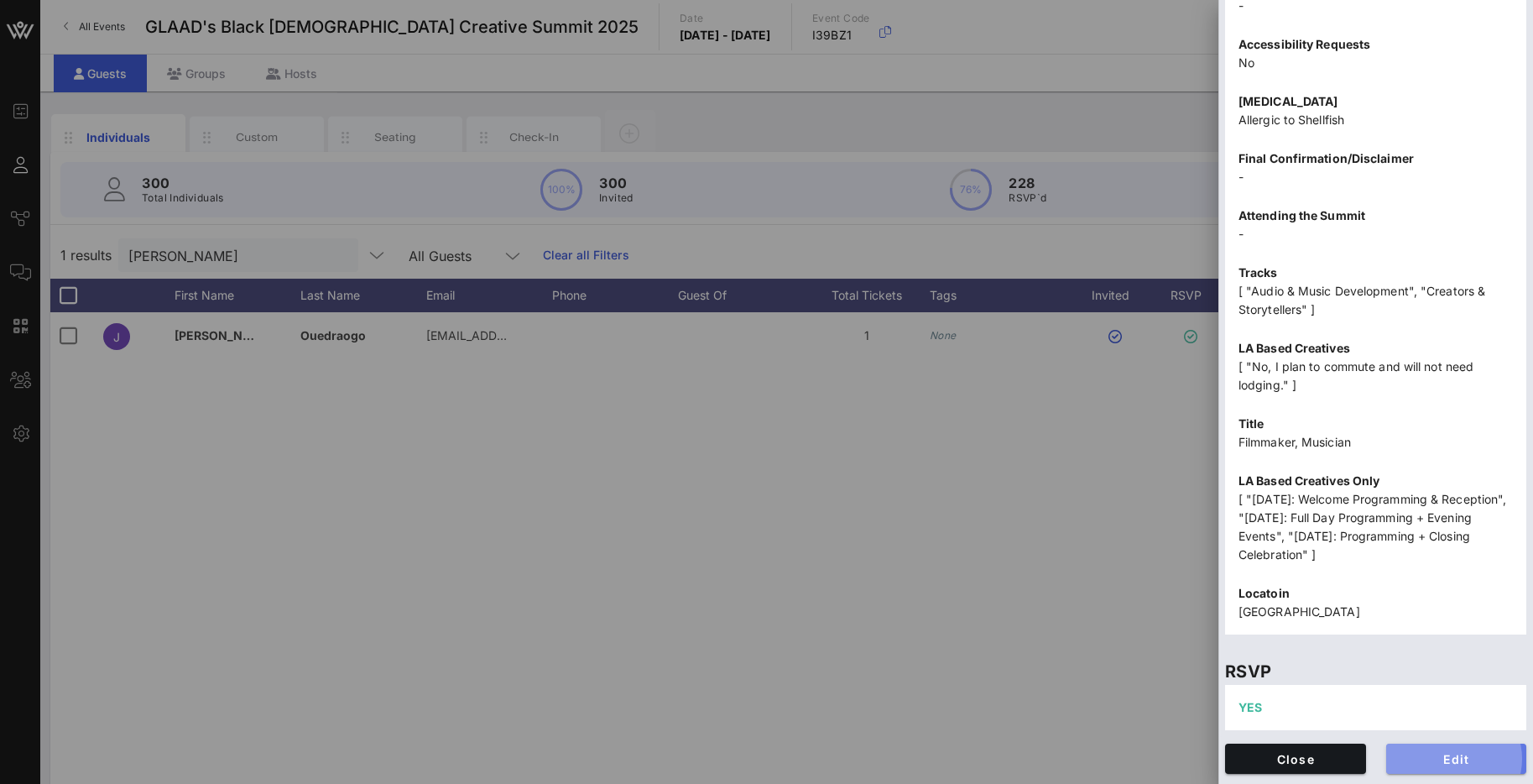
click at [1444, 749] on button "Edit" at bounding box center [1457, 758] width 141 height 31
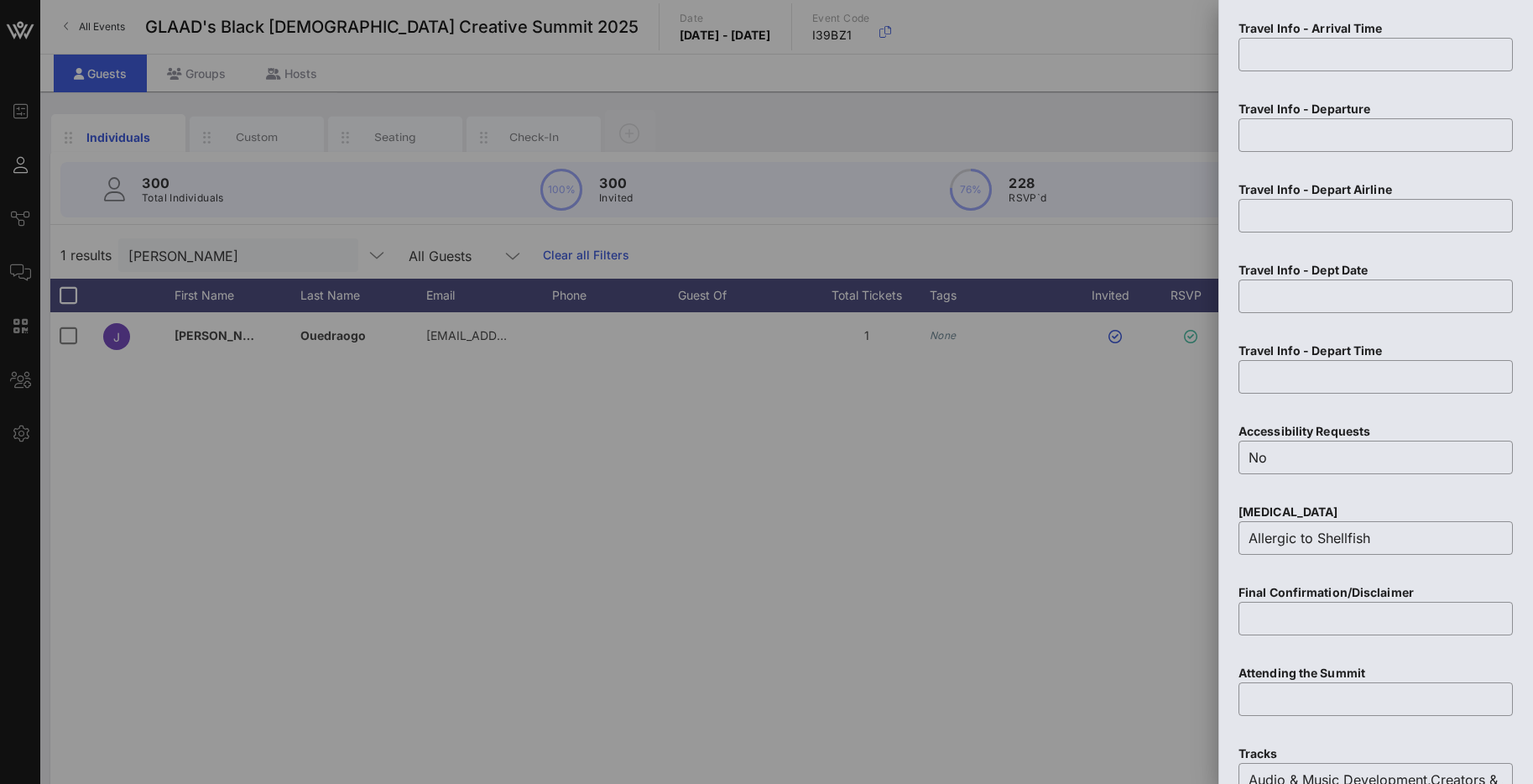
scroll to position [1941, 0]
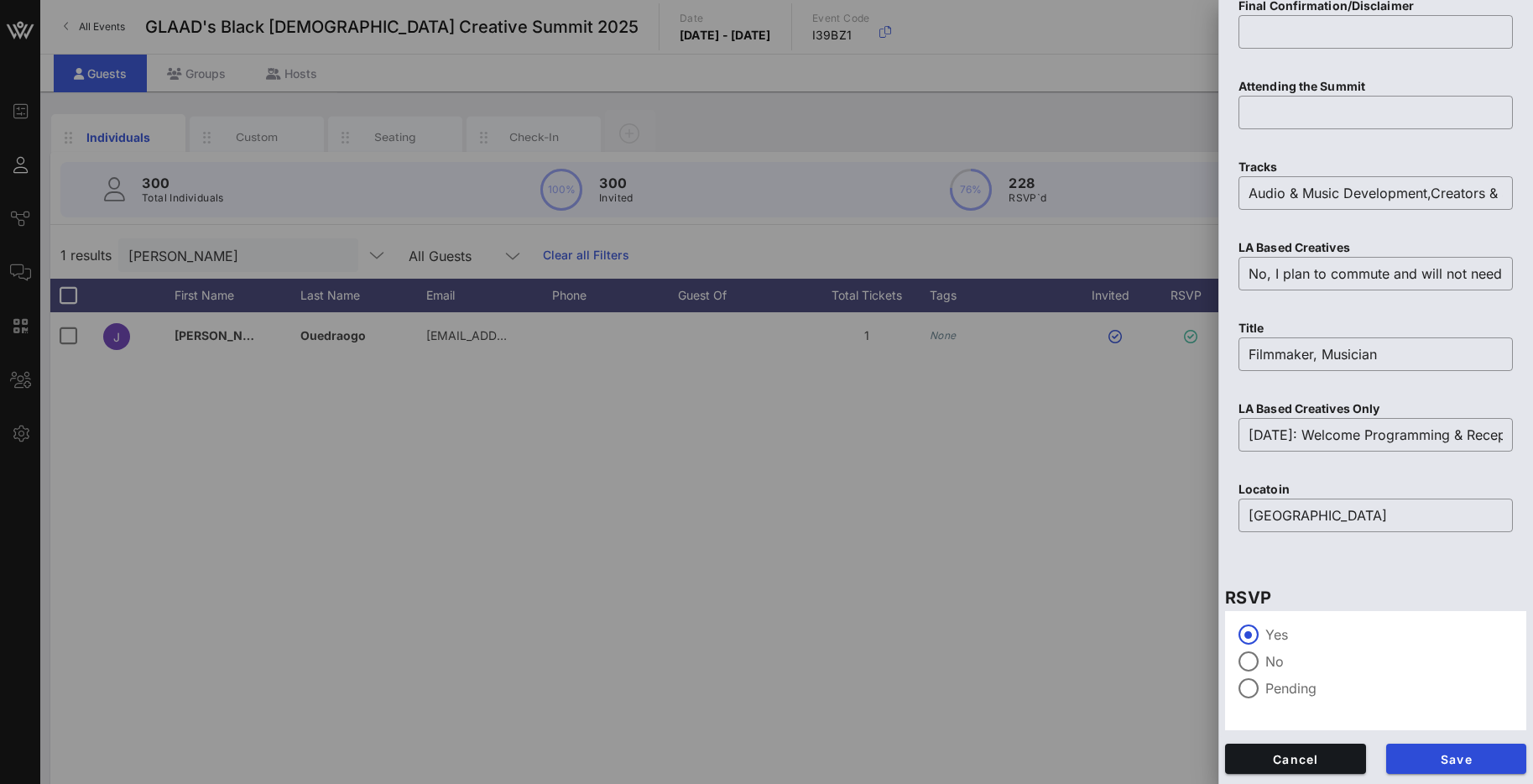
click at [1291, 691] on label "Pending" at bounding box center [1389, 687] width 248 height 17
click at [1442, 749] on button "Save" at bounding box center [1457, 758] width 141 height 31
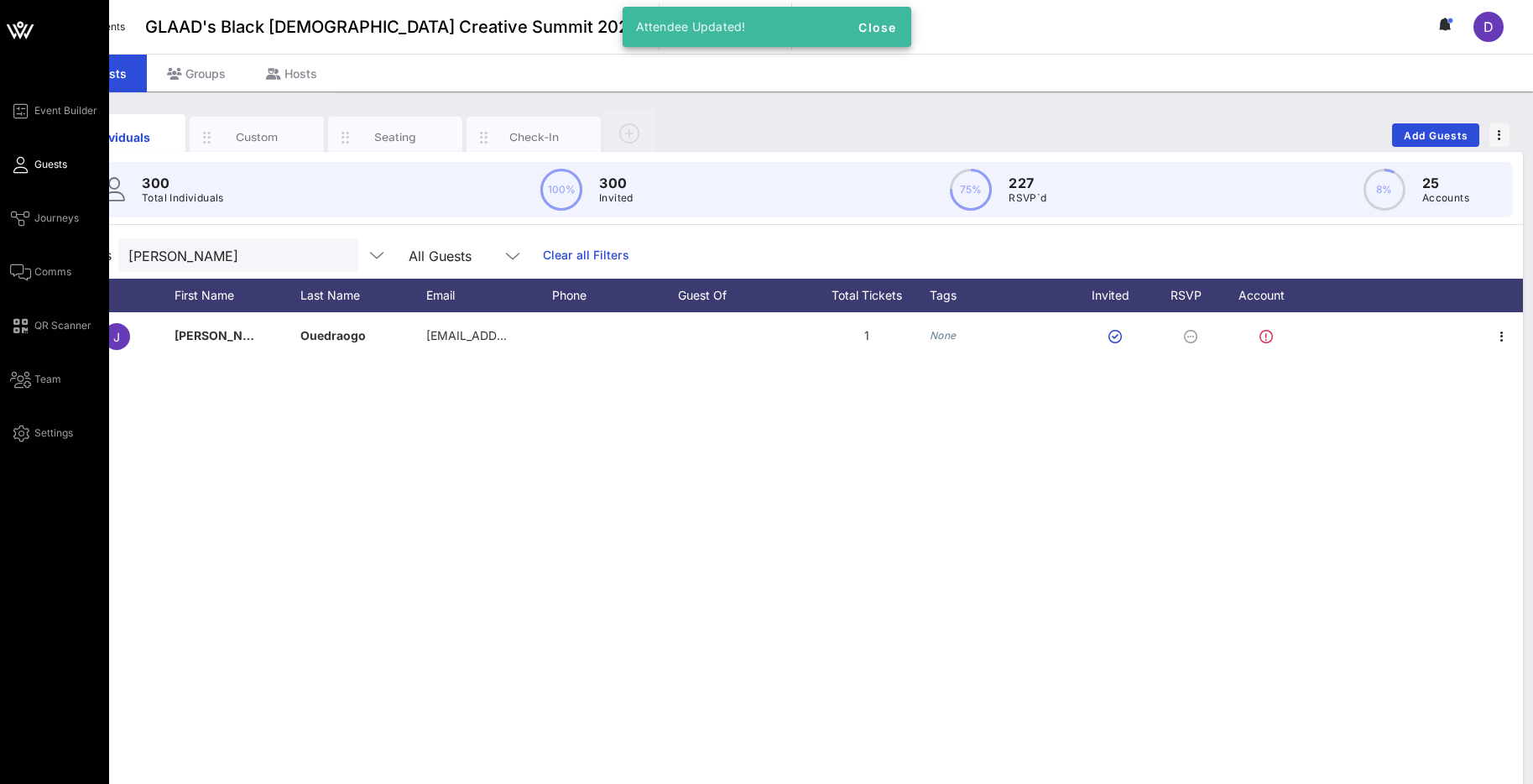
click at [25, 164] on icon at bounding box center [20, 165] width 21 height 3
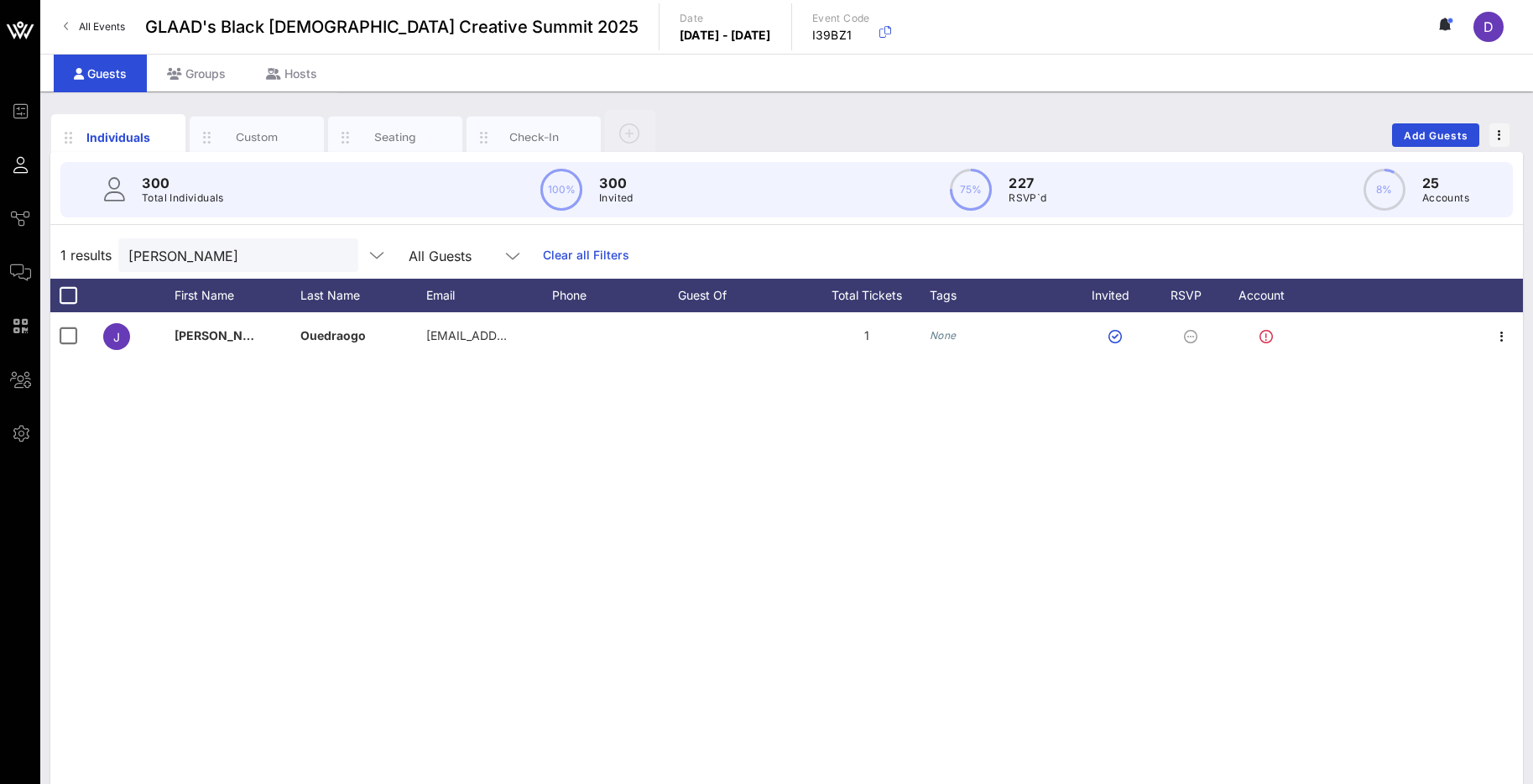
click at [1070, 189] on div "300 Total Individuals 100% 300 Invited 75% 227 RSVP`d 8% 25 Accounts" at bounding box center [786, 190] width 1453 height 55
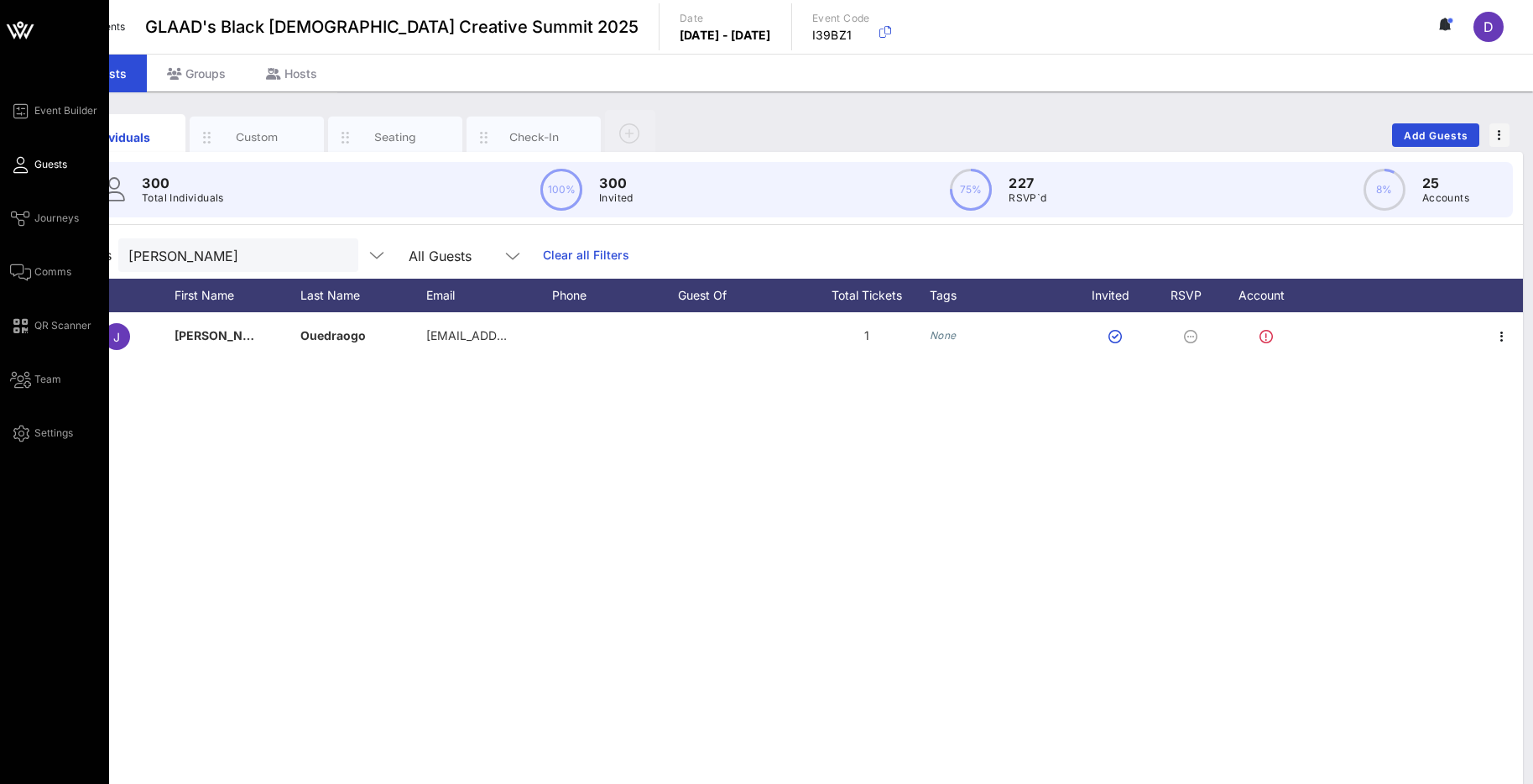
click at [29, 166] on link "Guests" at bounding box center [39, 164] width 57 height 20
click at [44, 178] on div "Event Builder Guests Journeys Comms QR Scanner Team Settings" at bounding box center [59, 272] width 99 height 343
click at [50, 137] on div "Event Builder Guests Journeys Comms QR Scanner Team Settings" at bounding box center [59, 272] width 99 height 343
